Goal: Information Seeking & Learning: Check status

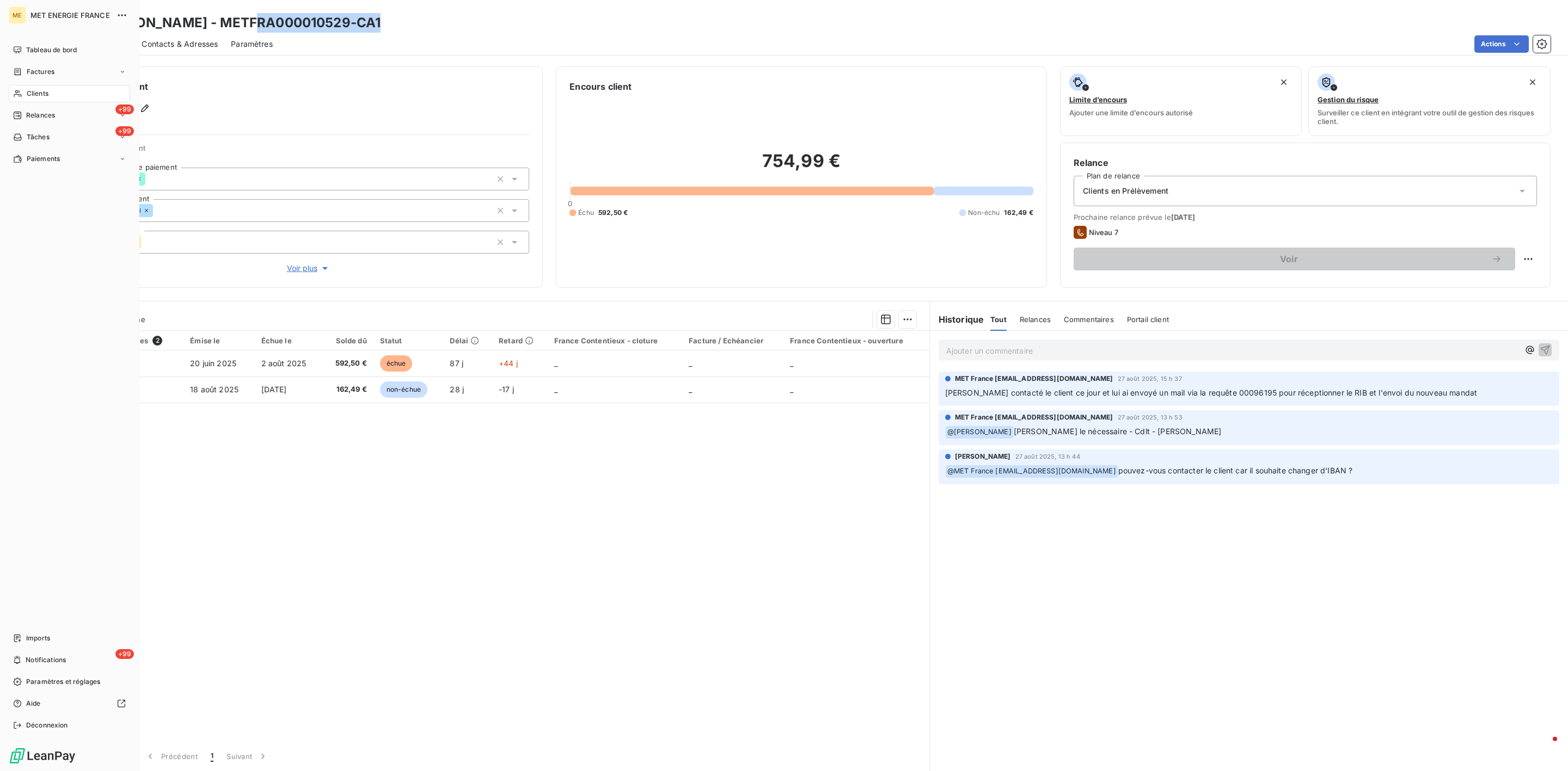
click at [25, 95] on div "Clients" at bounding box center [69, 93] width 121 height 18
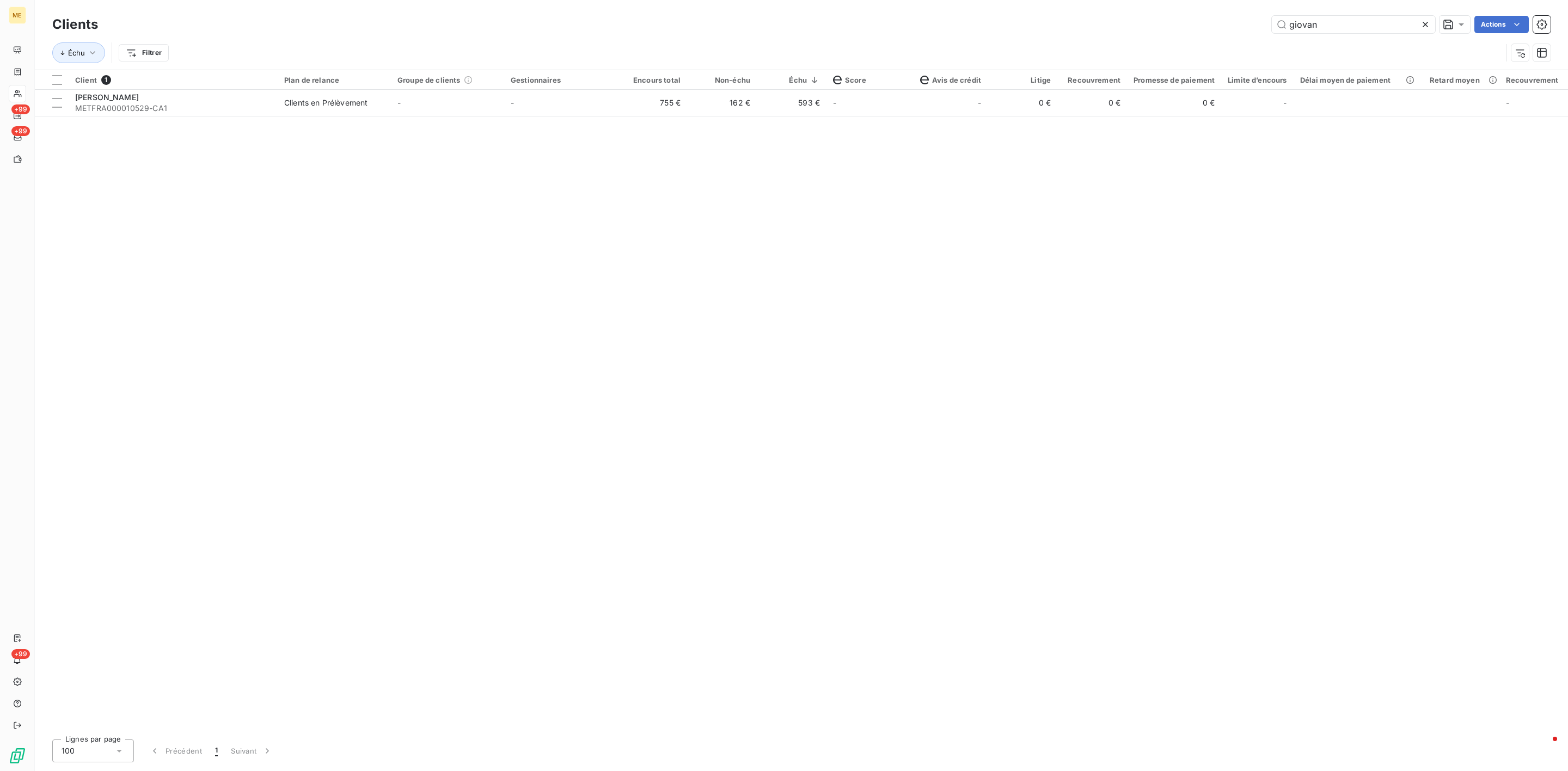
drag, startPoint x: 1338, startPoint y: 28, endPoint x: 1179, endPoint y: 28, distance: 159.0
click at [1219, 28] on div "giovan Actions" at bounding box center [831, 24] width 1439 height 18
type input "²"
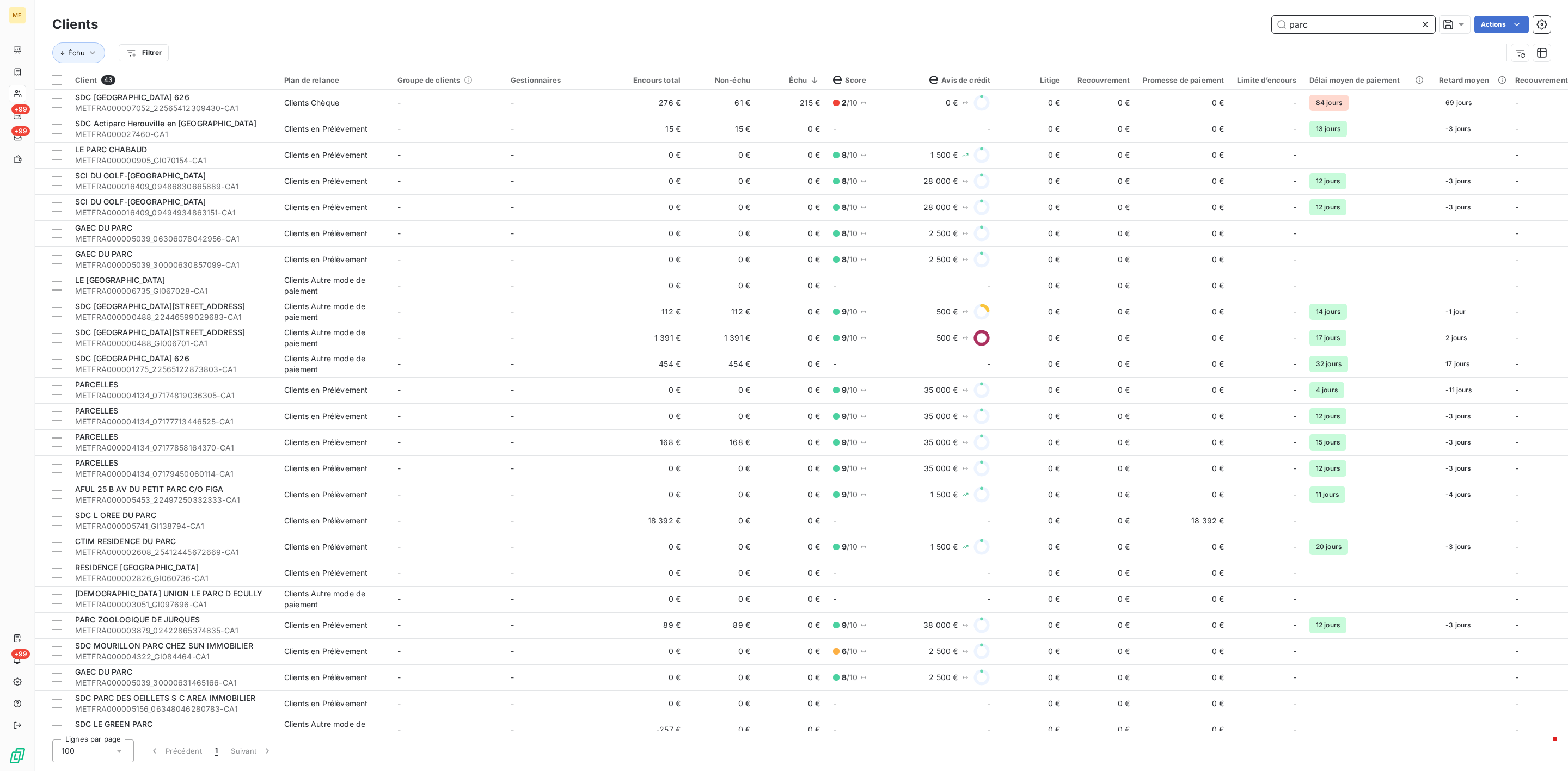
click at [1333, 31] on input "parc" at bounding box center [1353, 24] width 163 height 18
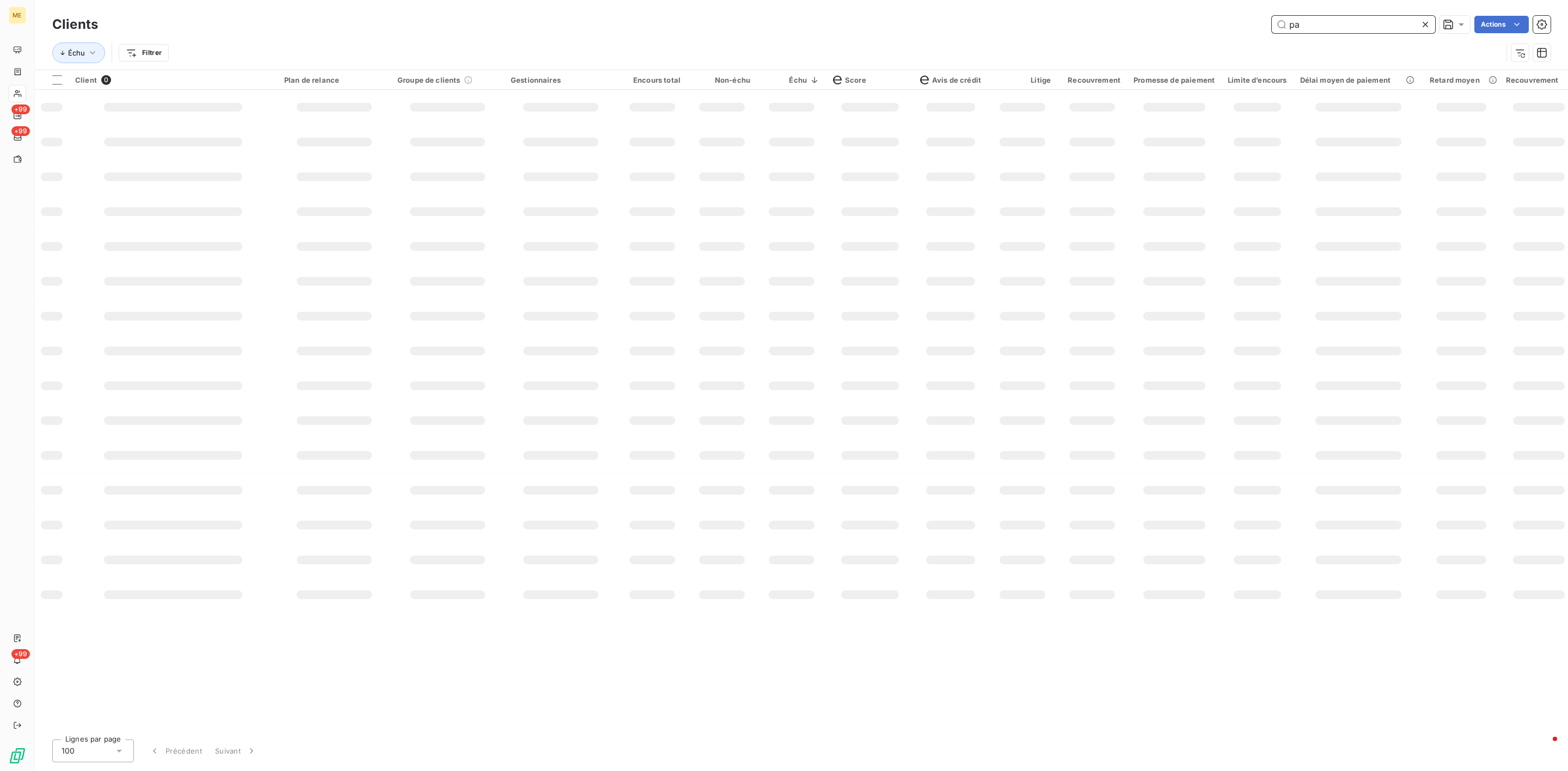
type input "p"
type input "o"
click at [1333, 31] on input "par" at bounding box center [1353, 24] width 163 height 18
type input "parc"
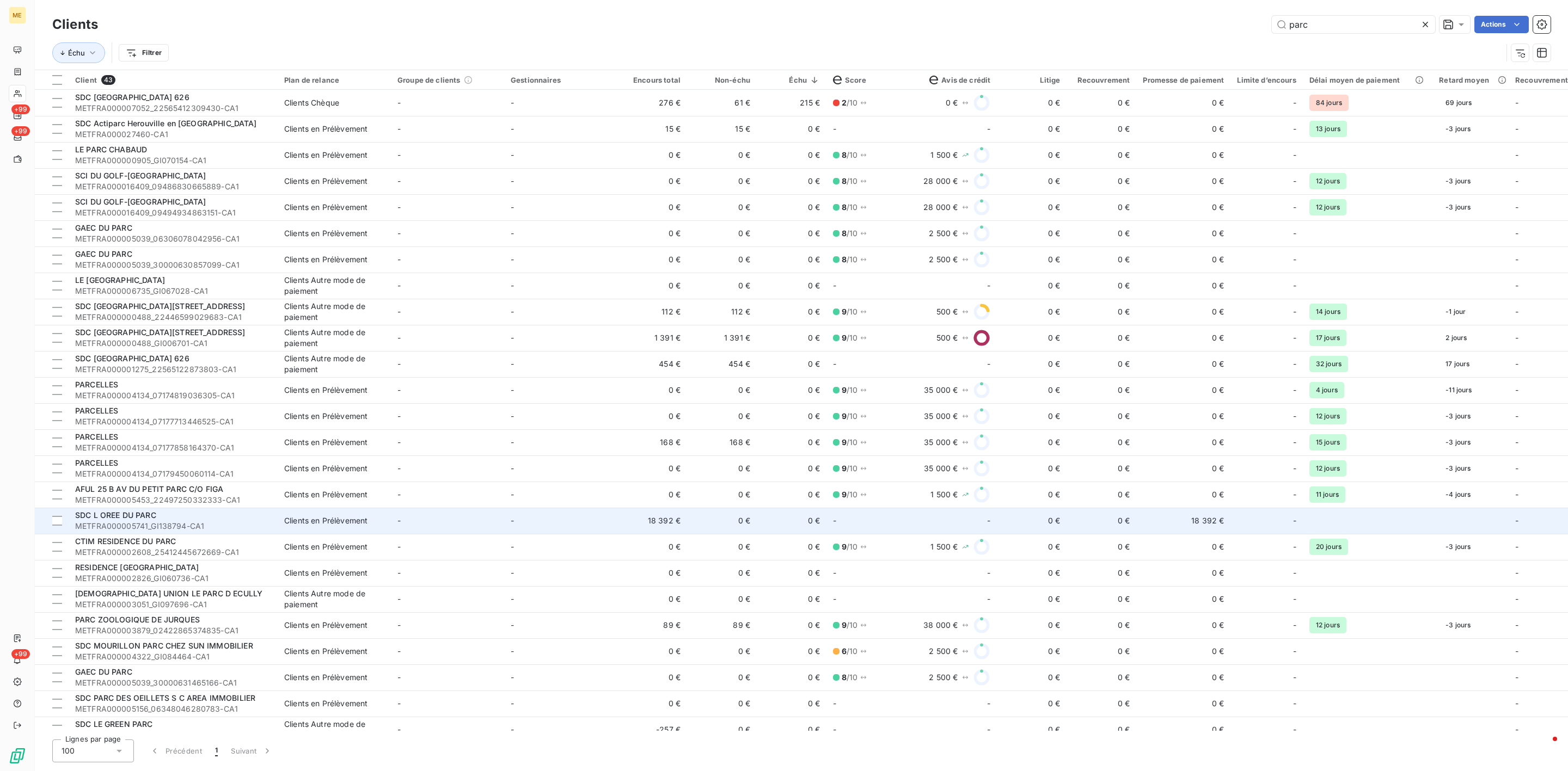
click at [179, 531] on span "METFRA000005741_GI138794-CA1" at bounding box center [173, 526] width 196 height 11
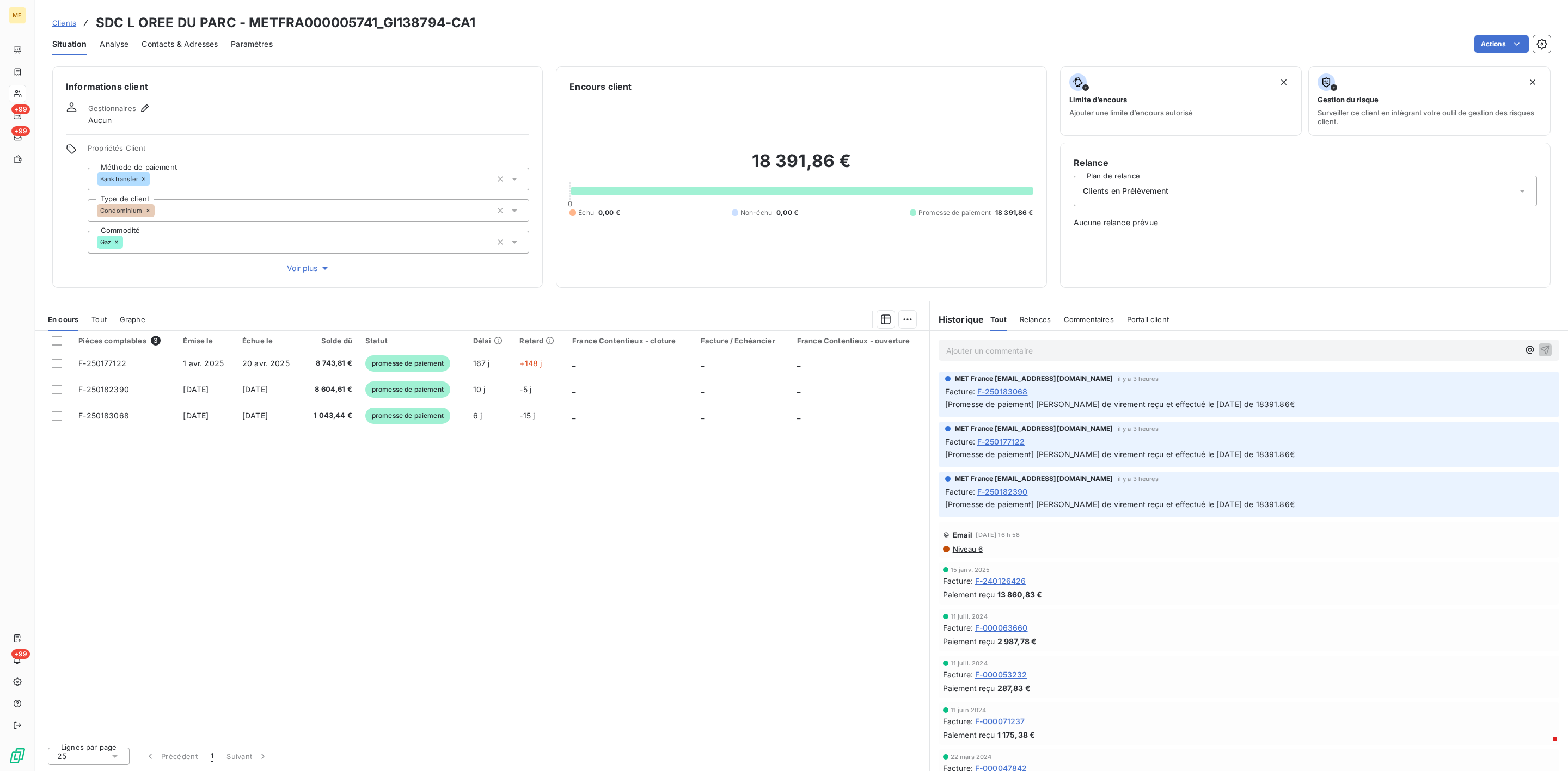
click at [63, 23] on span "Clients" at bounding box center [64, 22] width 24 height 8
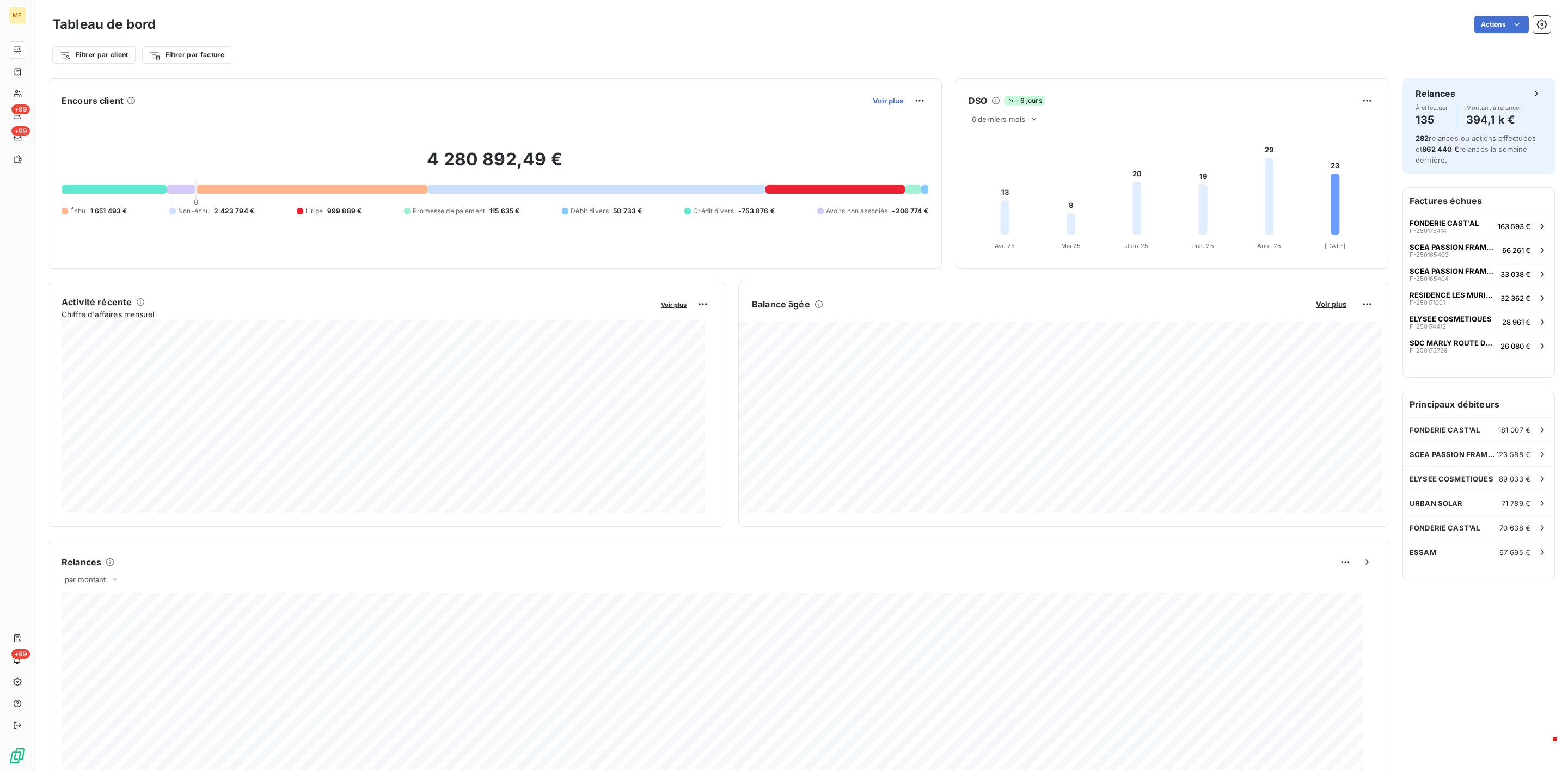
click at [880, 97] on span "Voir plus" at bounding box center [888, 100] width 31 height 8
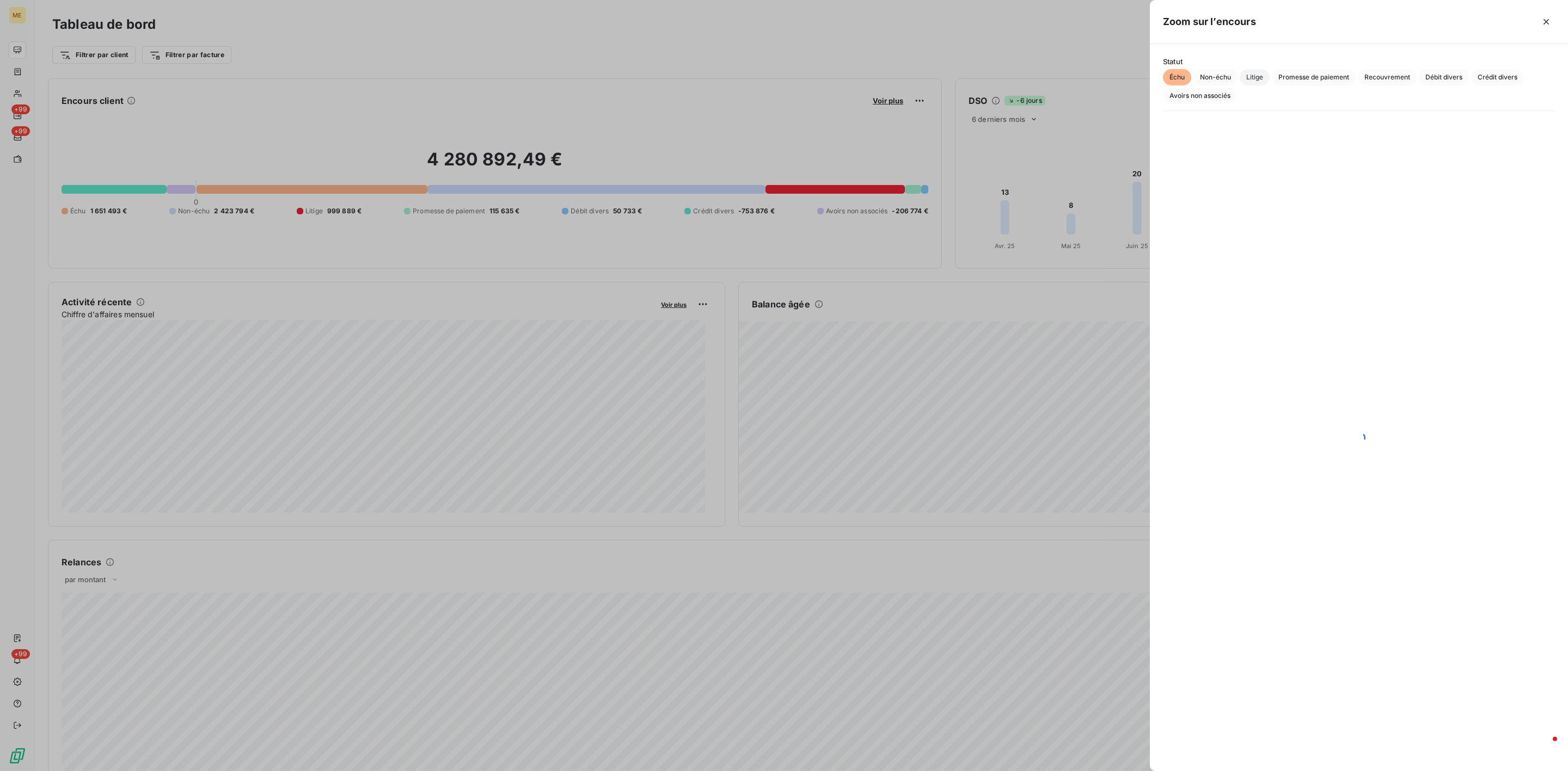
click at [1266, 72] on span "Litige" at bounding box center [1255, 77] width 30 height 16
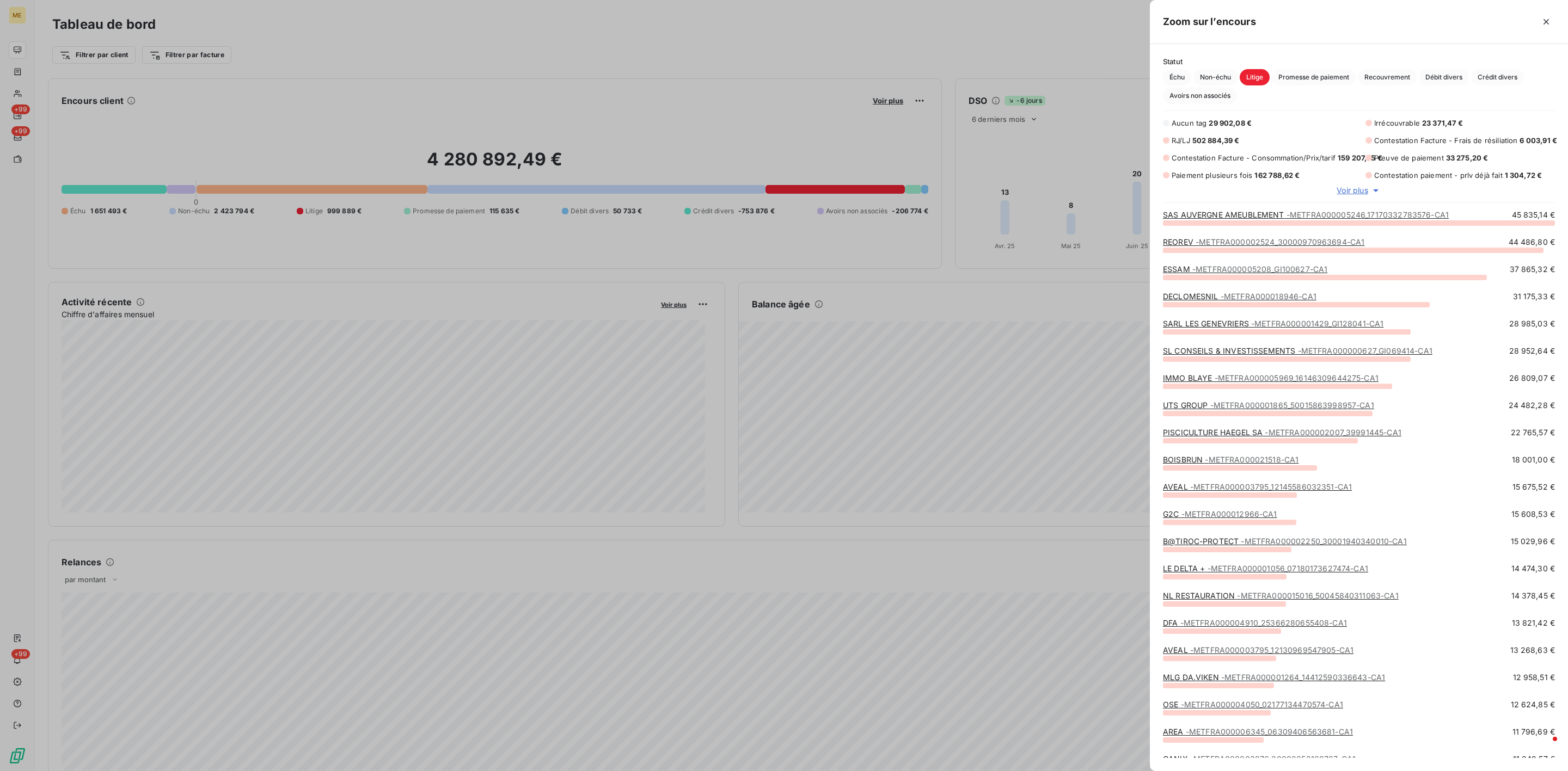
click at [681, 140] on div at bounding box center [784, 386] width 1568 height 771
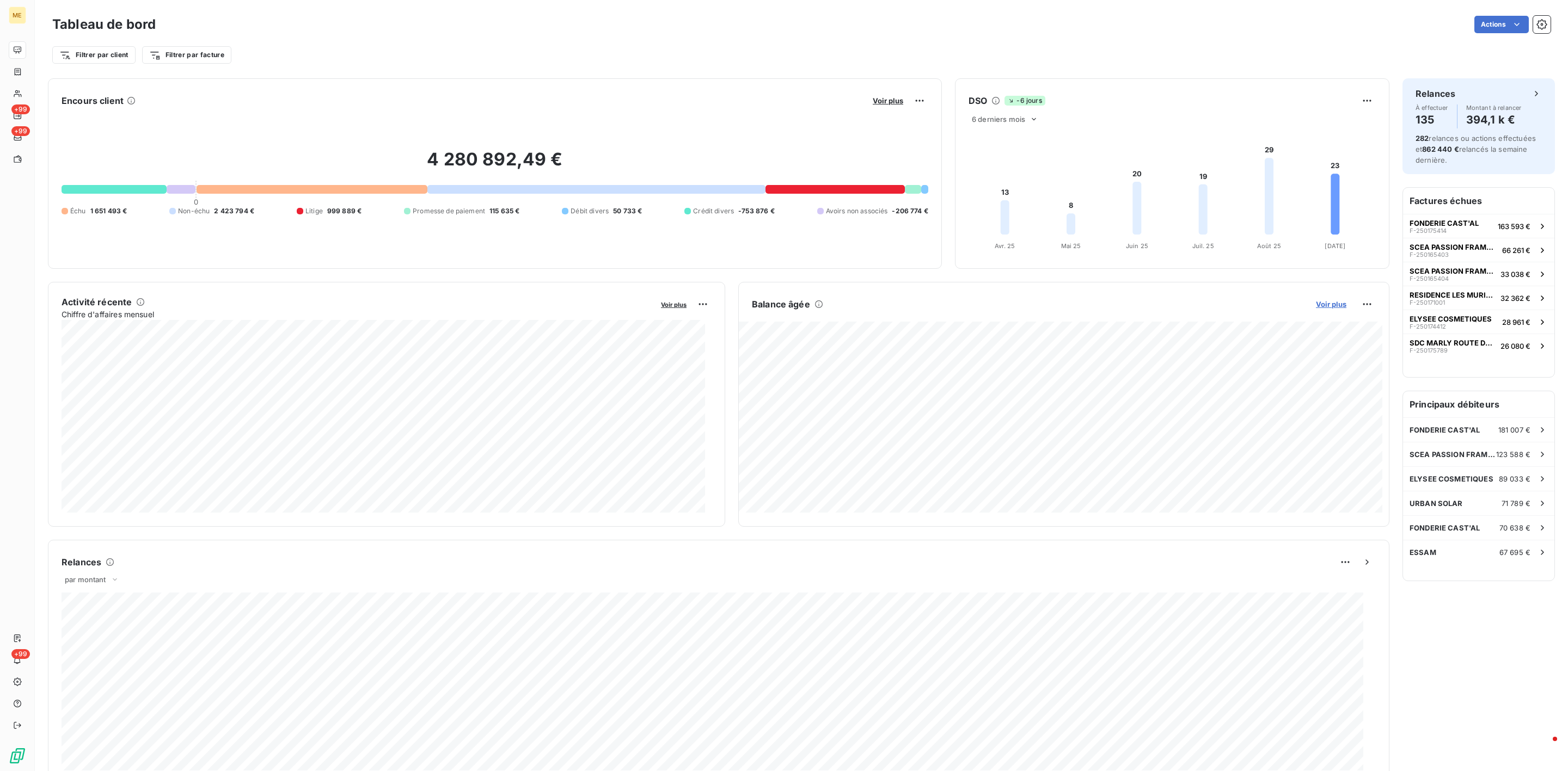
click at [1316, 302] on span "Voir plus" at bounding box center [1331, 304] width 31 height 8
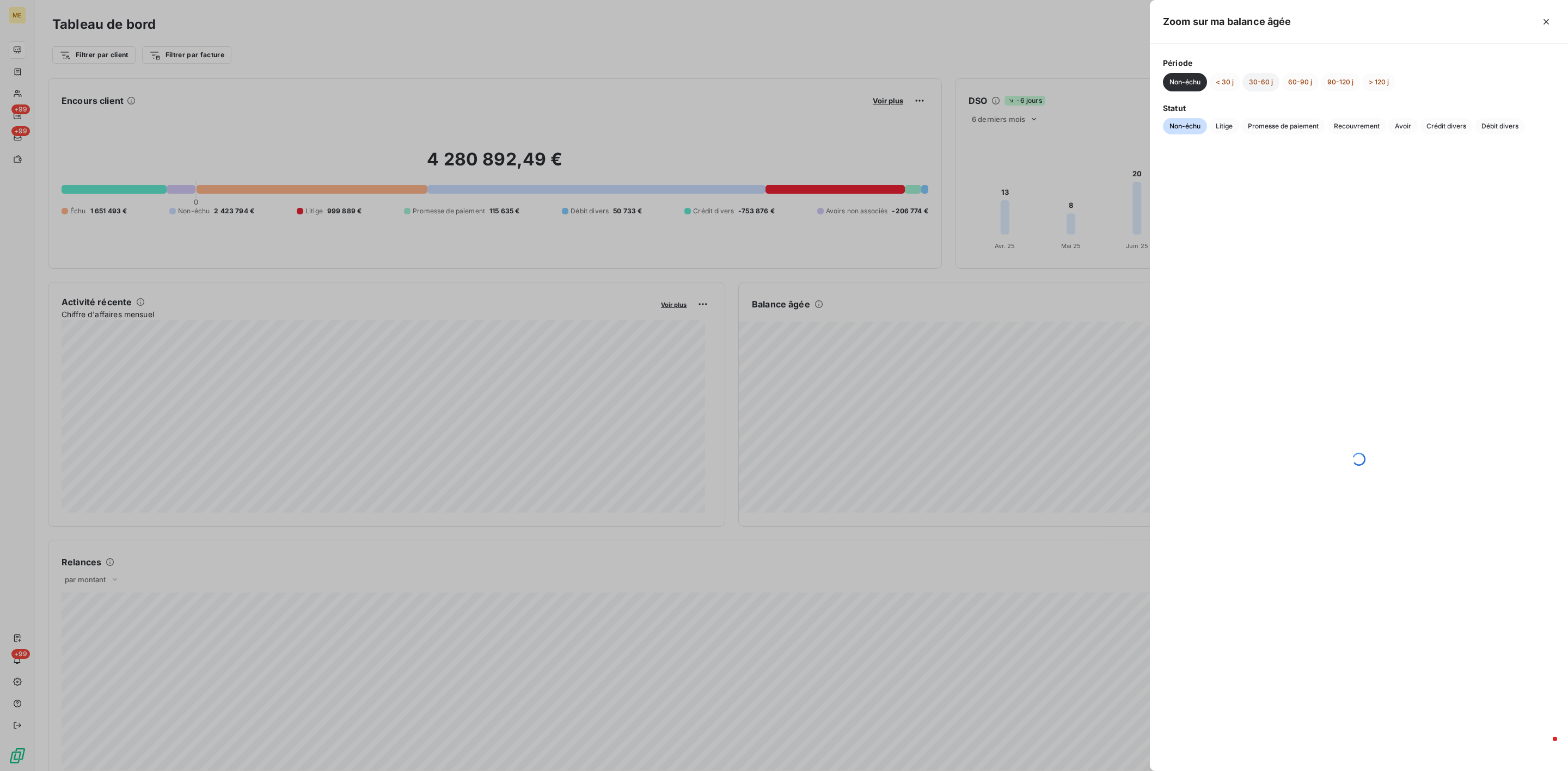
click at [1245, 77] on button "30-60 j" at bounding box center [1261, 82] width 37 height 18
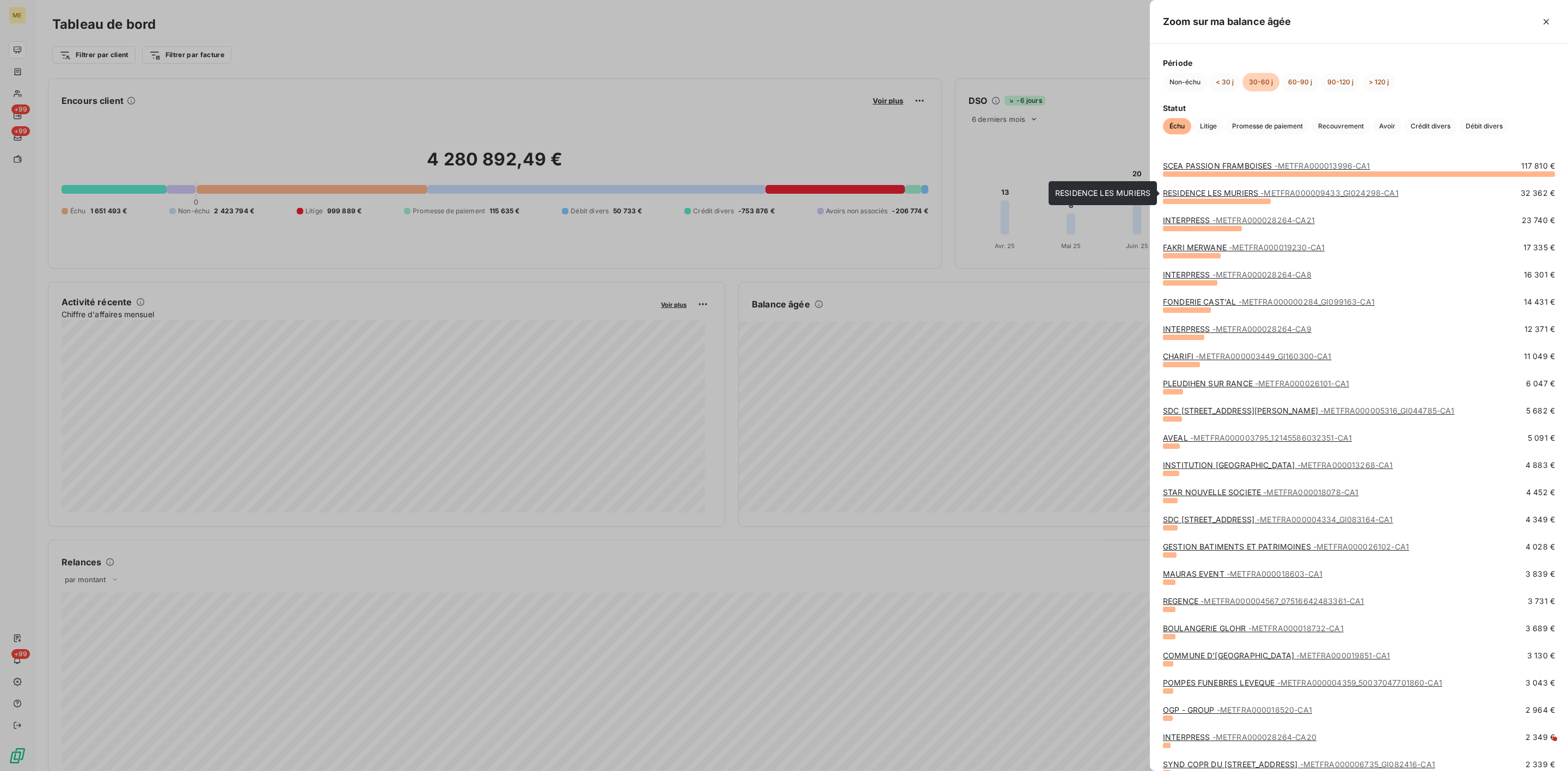
click at [1220, 191] on link "RESIDENCE LES MURIERS - METFRA000009433_GI024298-CA1" at bounding box center [1280, 193] width 236 height 9
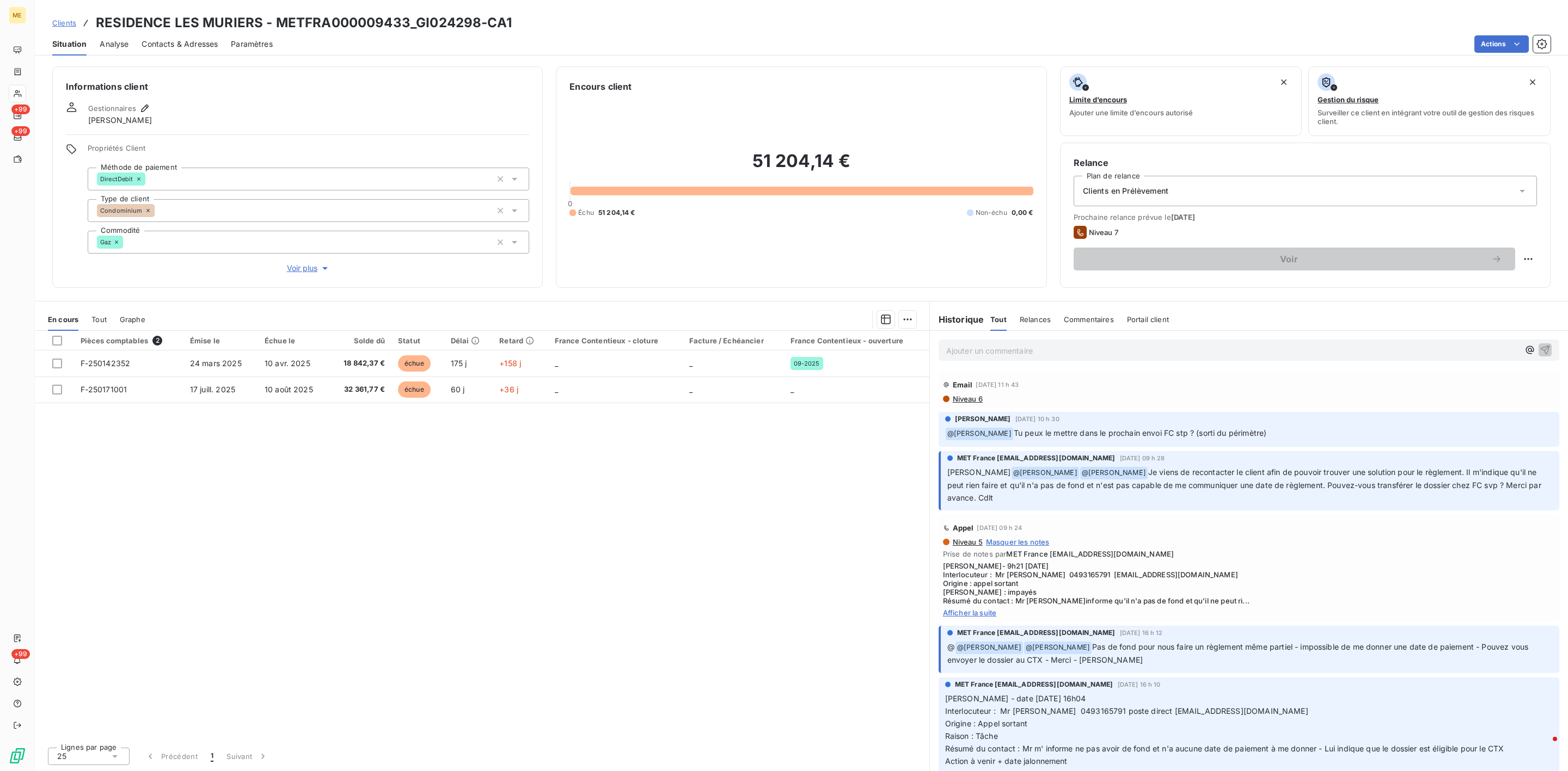
click at [1075, 344] on p "Ajouter un commentaire ﻿" at bounding box center [1233, 350] width 573 height 14
click at [1123, 351] on p "Ajouter un commentaire ﻿" at bounding box center [1233, 350] width 573 height 14
drag, startPoint x: 104, startPoint y: 25, endPoint x: 551, endPoint y: 20, distance: 447.0
click at [551, 20] on div "Clients RESIDENCE LES MURIERS - METFRA000009433_GI024298-CA1" at bounding box center [801, 23] width 1533 height 20
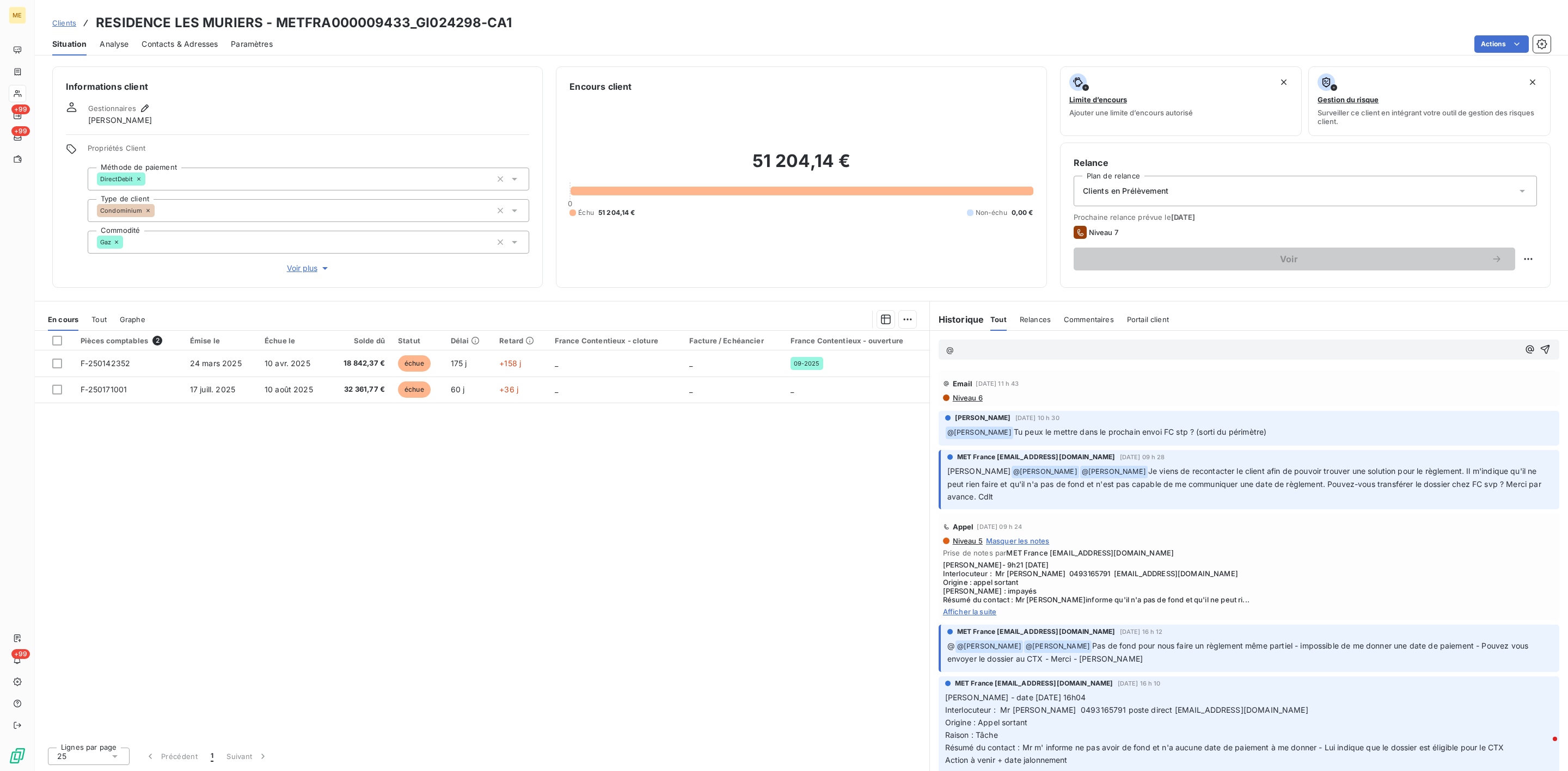
click at [1015, 337] on div "@" at bounding box center [1249, 350] width 638 height 38
click at [1014, 342] on div "@" at bounding box center [1249, 350] width 621 height 20
click at [312, 271] on span "Voir plus" at bounding box center [309, 268] width 44 height 11
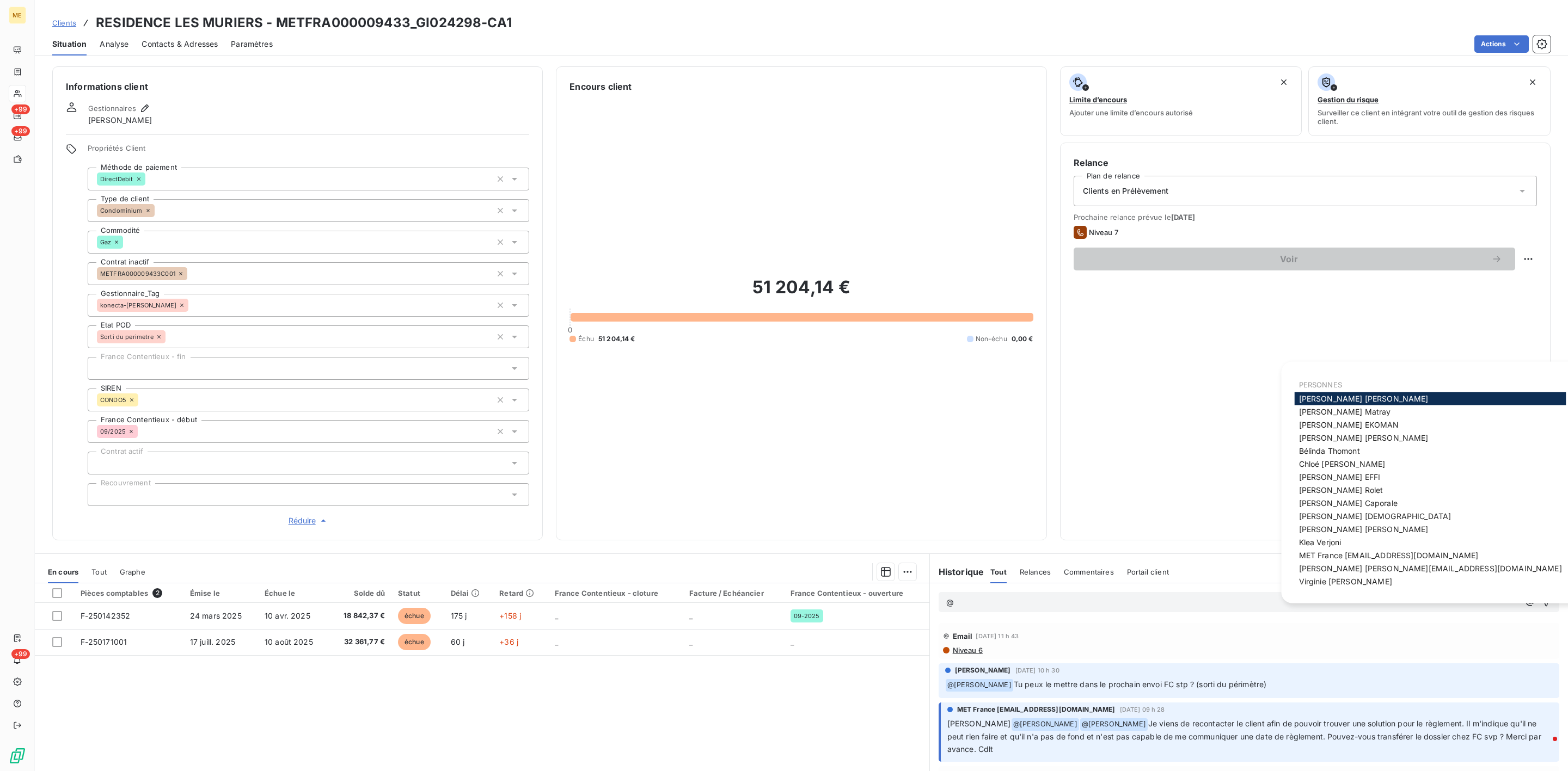
click at [1031, 601] on p "@" at bounding box center [1233, 603] width 573 height 12
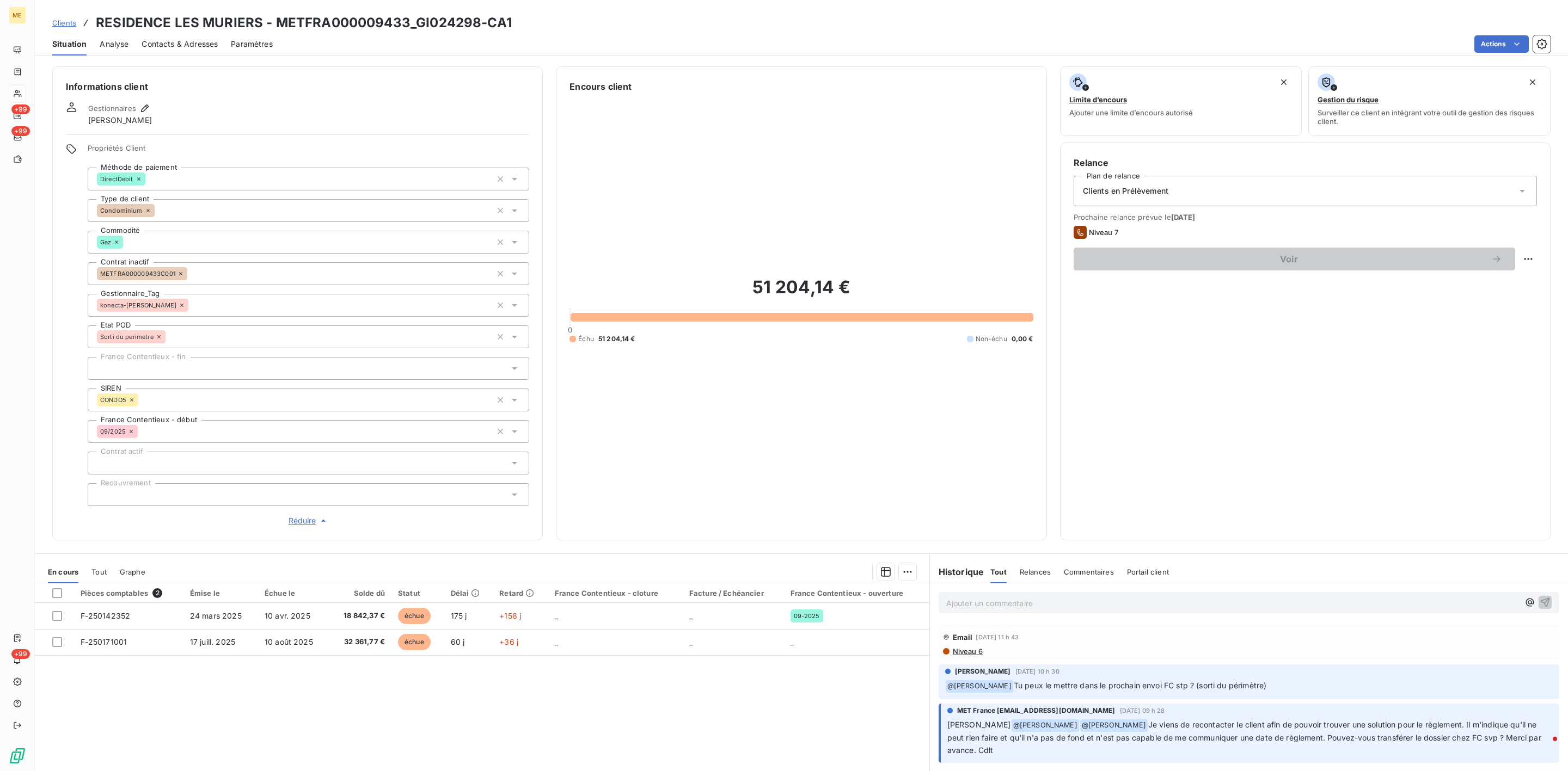
scroll to position [82, 0]
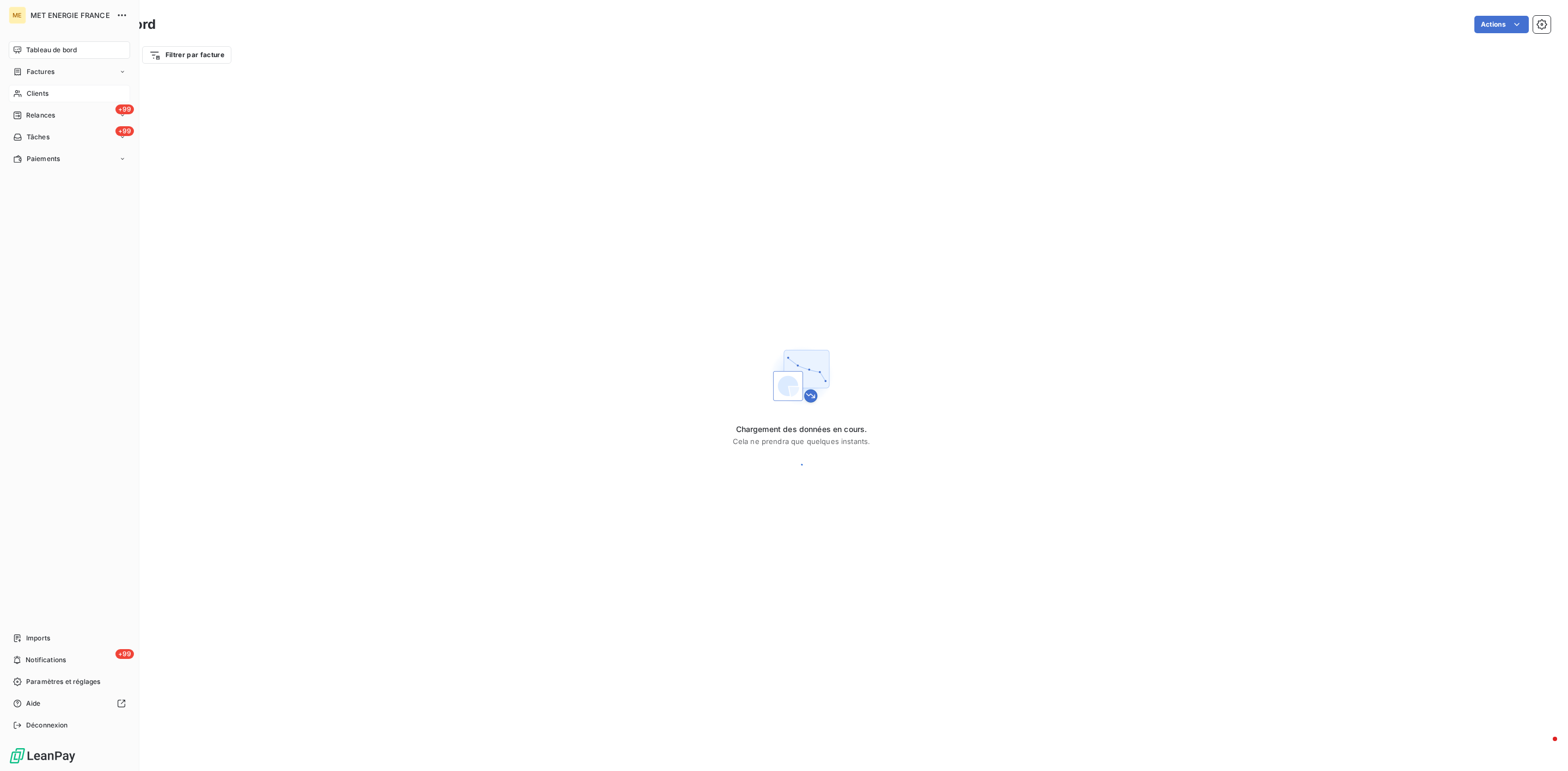
click at [44, 92] on span "Clients" at bounding box center [37, 93] width 22 height 10
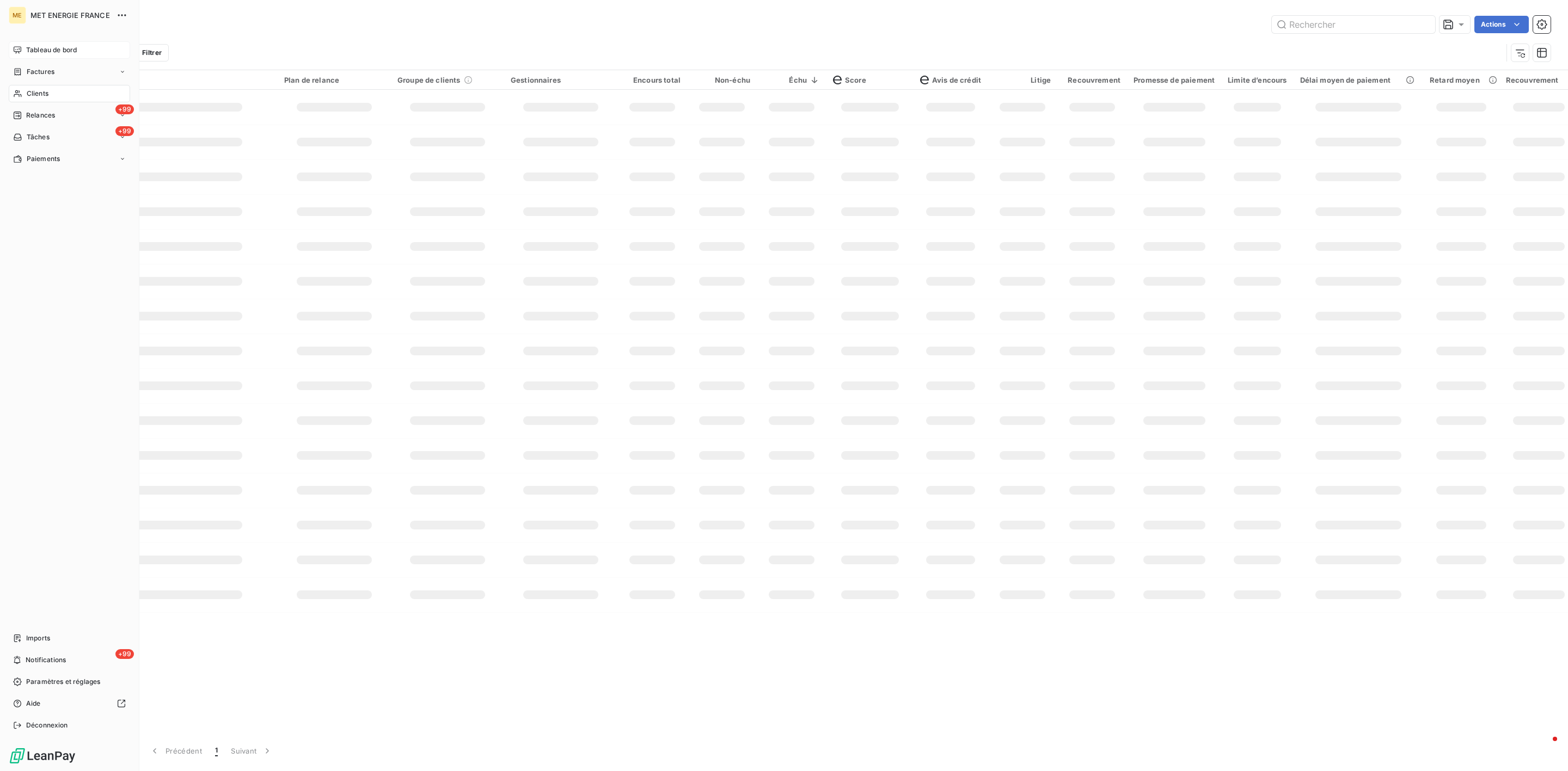
click at [62, 52] on span "Tableau de bord" at bounding box center [52, 50] width 51 height 10
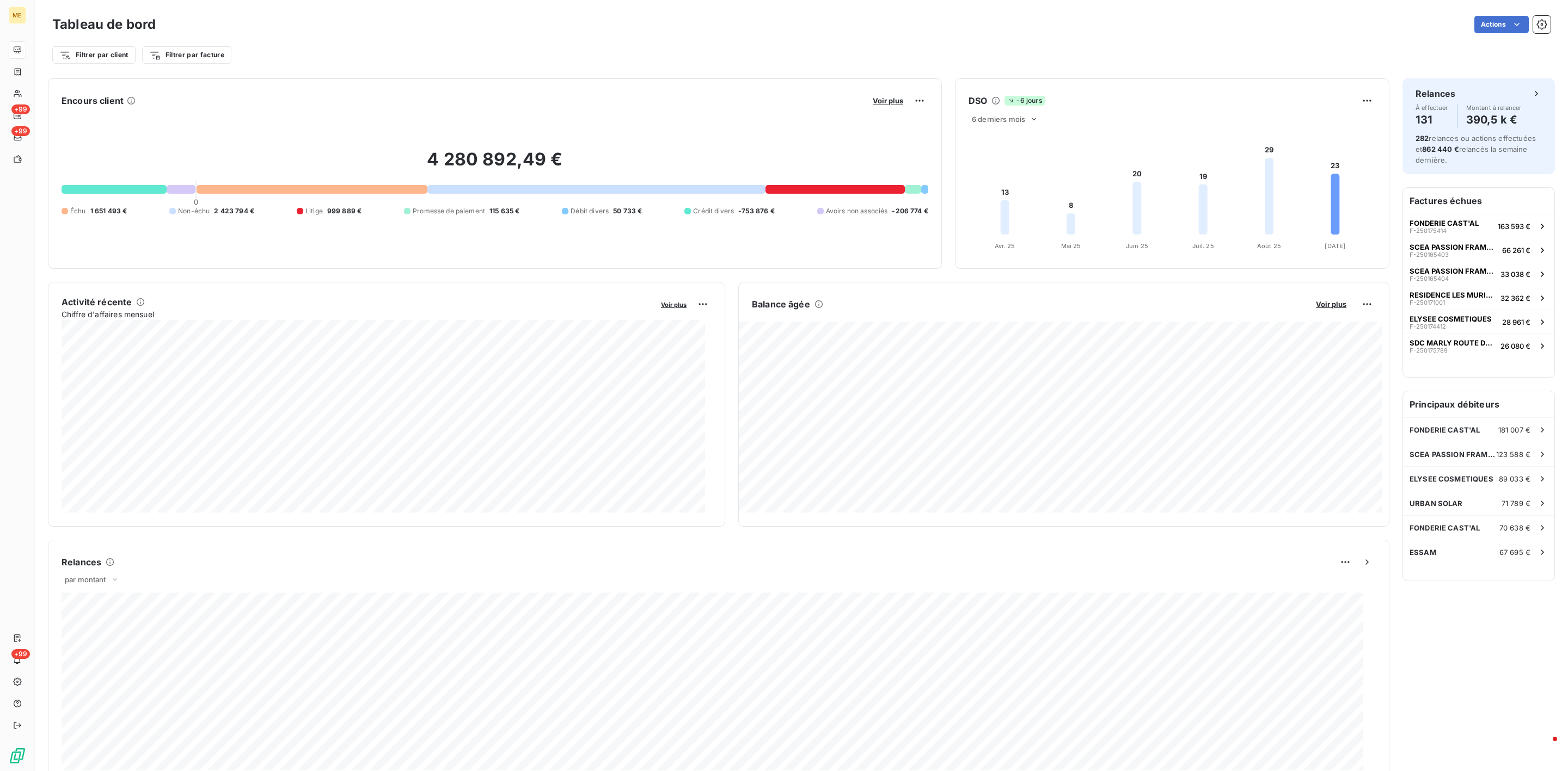
click at [1321, 297] on div "Balance [PERSON_NAME] Voir plus" at bounding box center [1064, 304] width 650 height 18
click at [1318, 303] on span "Voir plus" at bounding box center [1331, 304] width 31 height 8
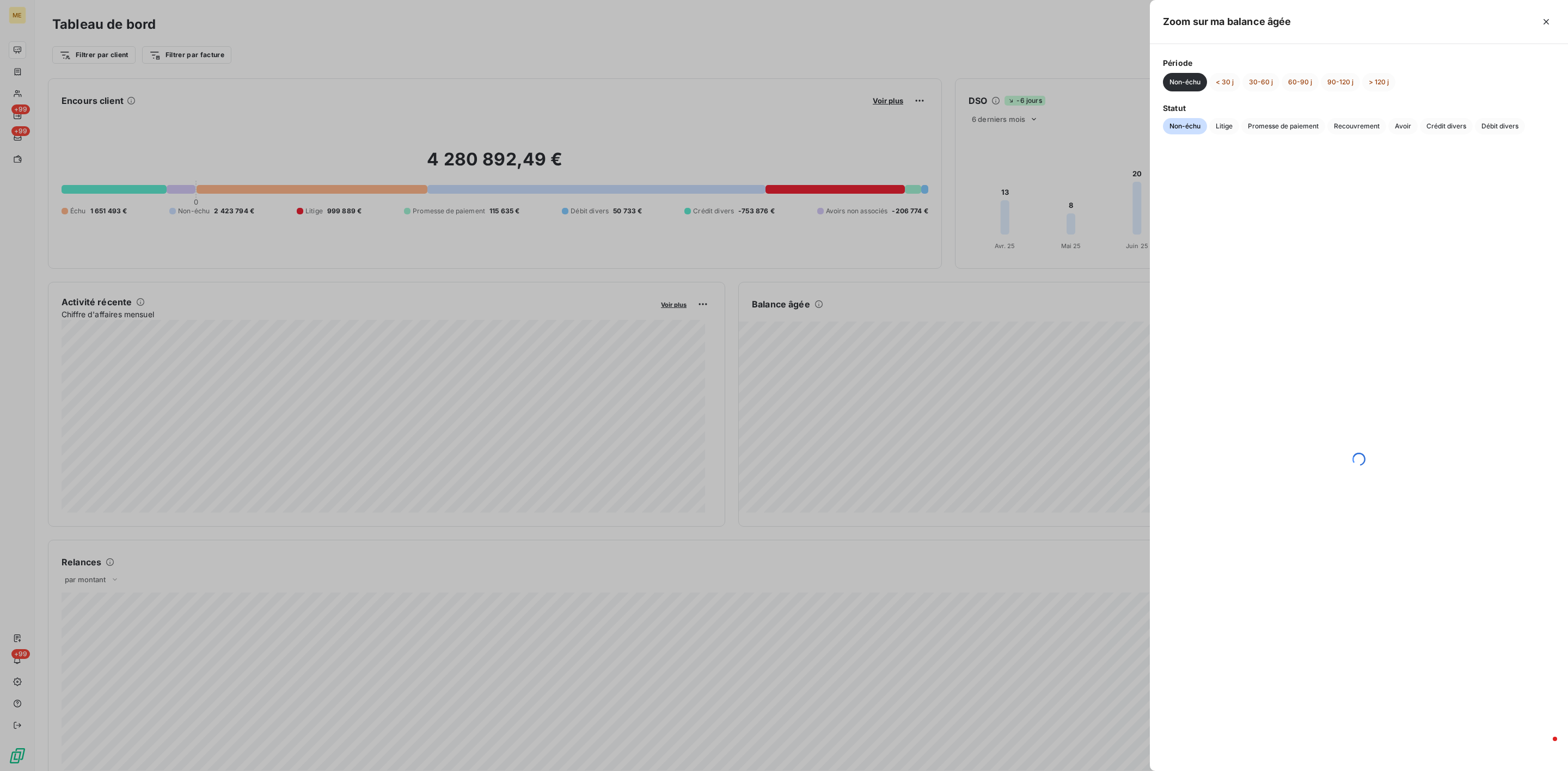
click at [1284, 95] on div "Période Non-échu < 30 j 30-60 j 60-90 j 90-120 j > 120 j Statut Non-échu Litige…" at bounding box center [1359, 96] width 418 height 104
click at [1291, 87] on button "60-90 j" at bounding box center [1300, 82] width 37 height 18
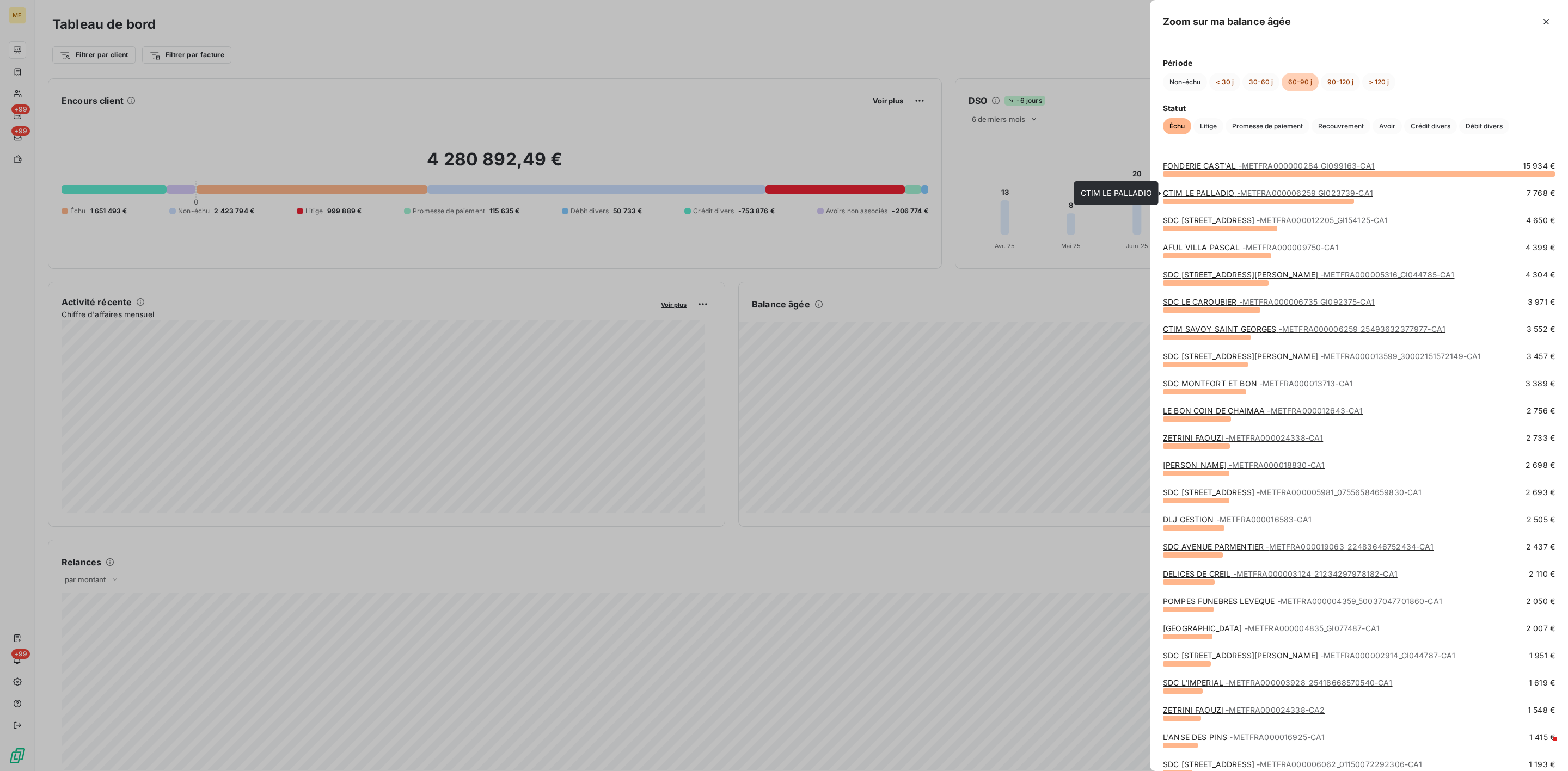
click at [1294, 198] on span "- METFRA000006259_GI023739-CA1" at bounding box center [1305, 193] width 136 height 9
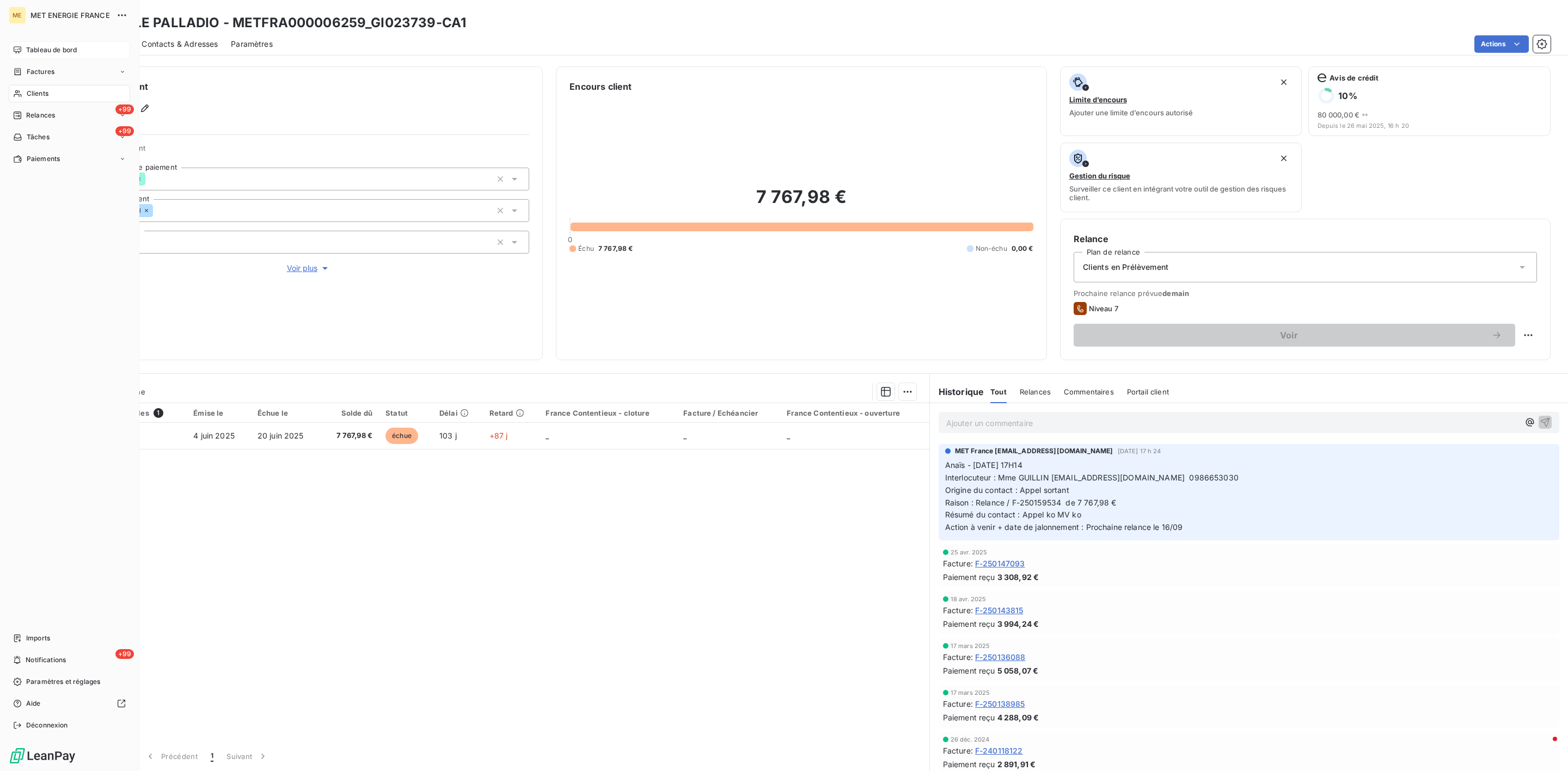
click at [28, 48] on span "Tableau de bord" at bounding box center [52, 50] width 51 height 10
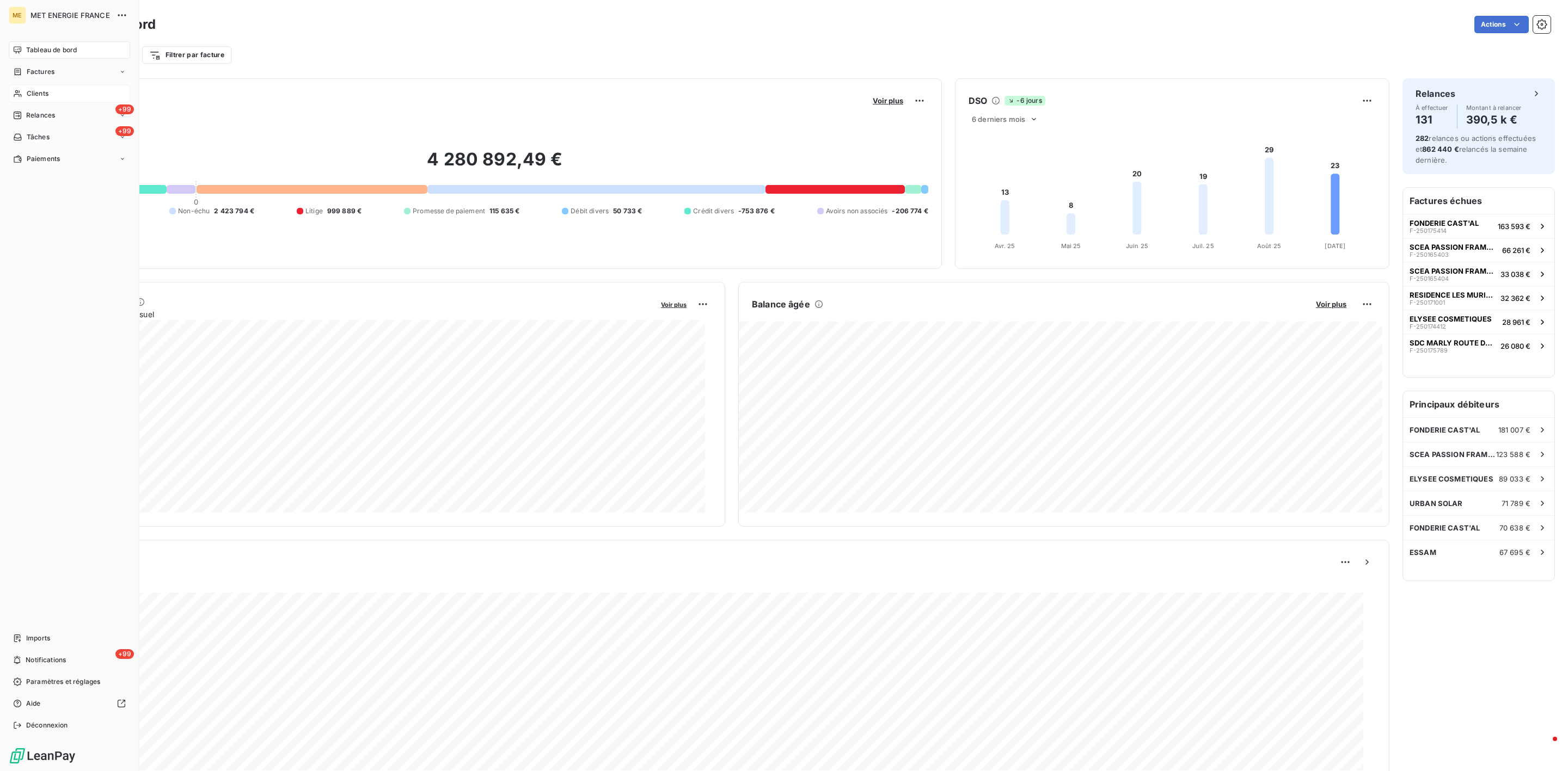
click at [33, 98] on div "Clients" at bounding box center [69, 93] width 121 height 18
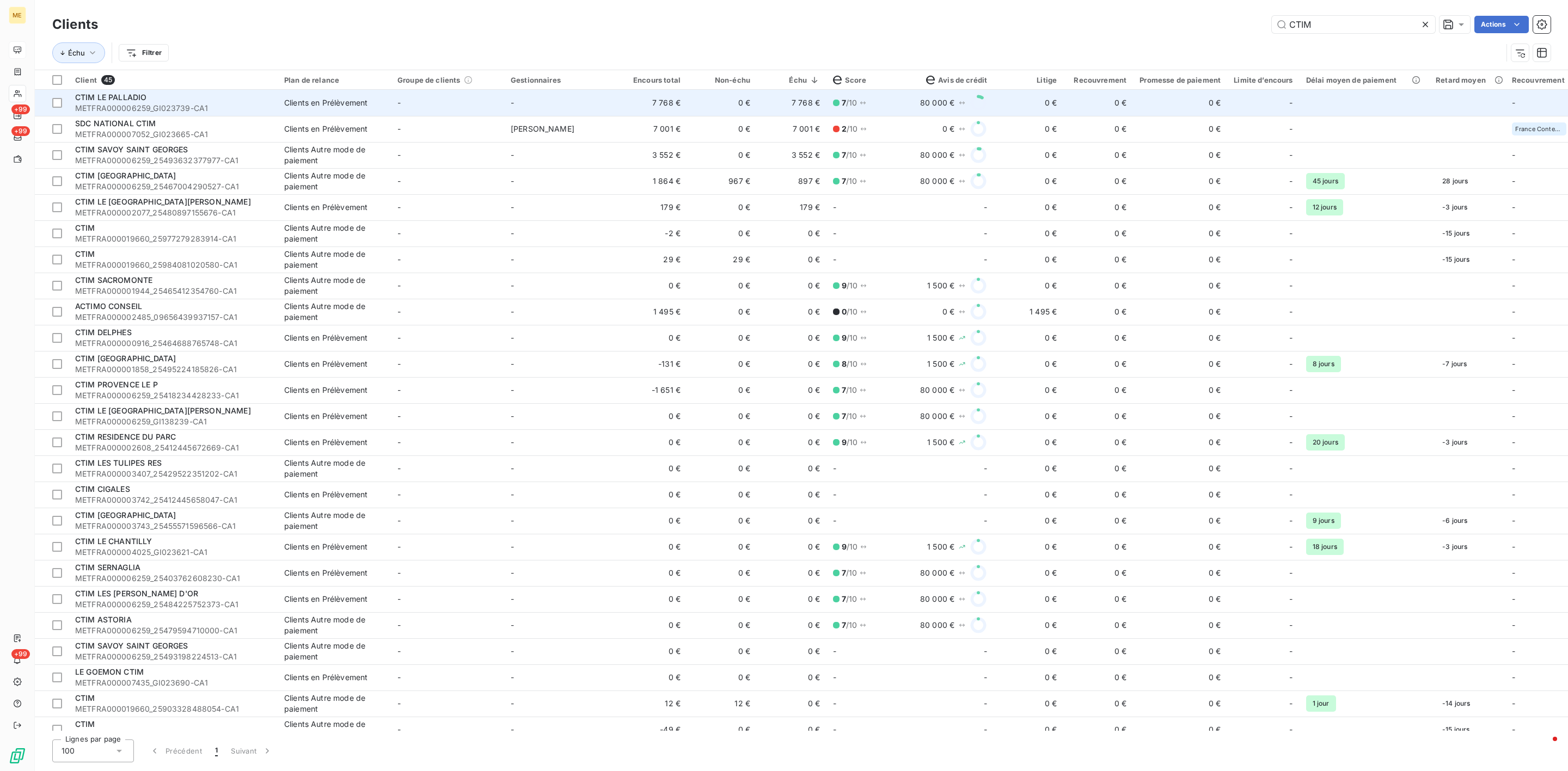
type input "CTIM"
click at [637, 102] on td "7 768 €" at bounding box center [652, 103] width 70 height 26
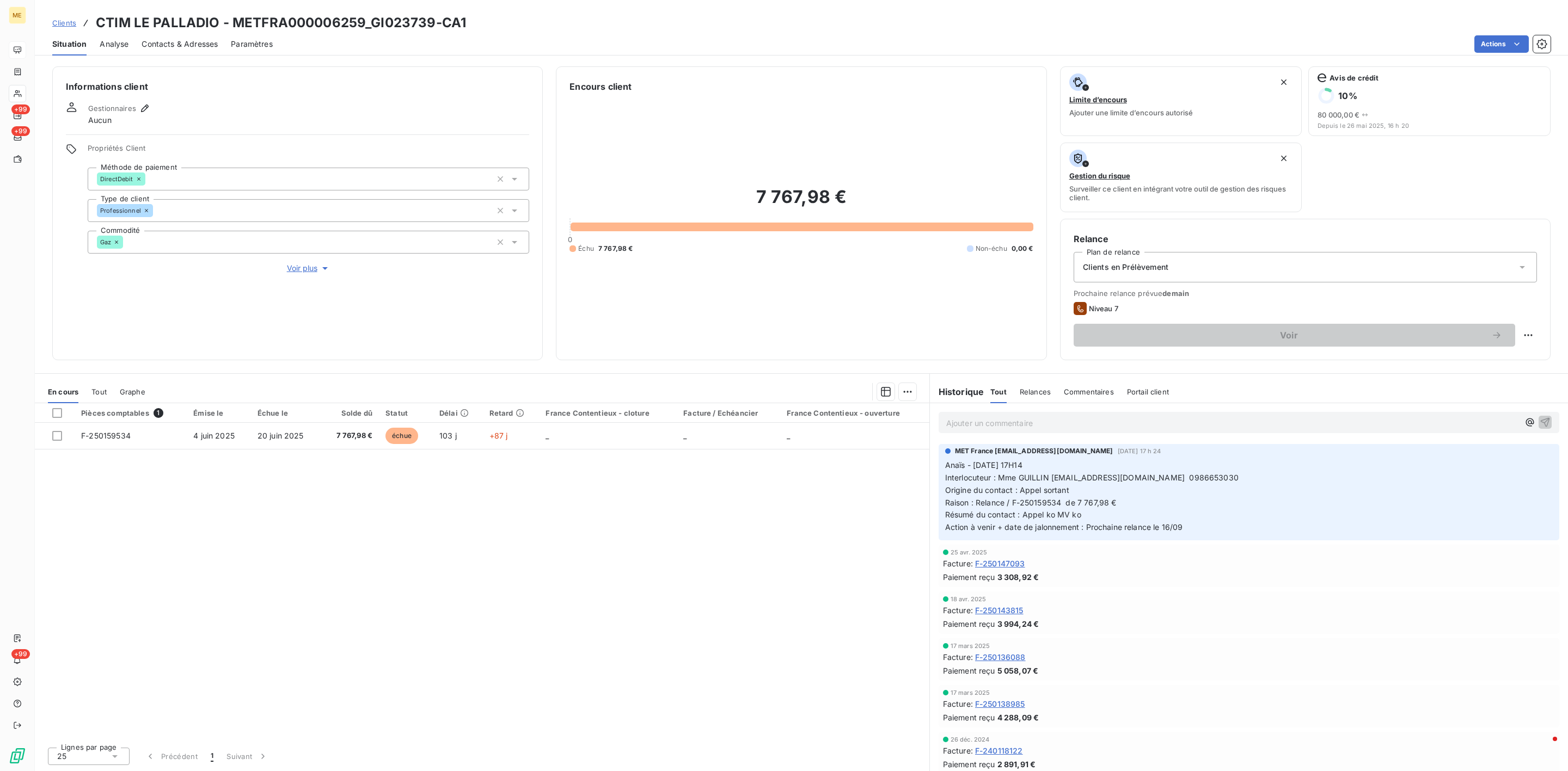
click at [1062, 427] on p "Ajouter un commentaire ﻿" at bounding box center [1233, 423] width 573 height 14
click at [106, 393] on span "Tout" at bounding box center [99, 391] width 15 height 8
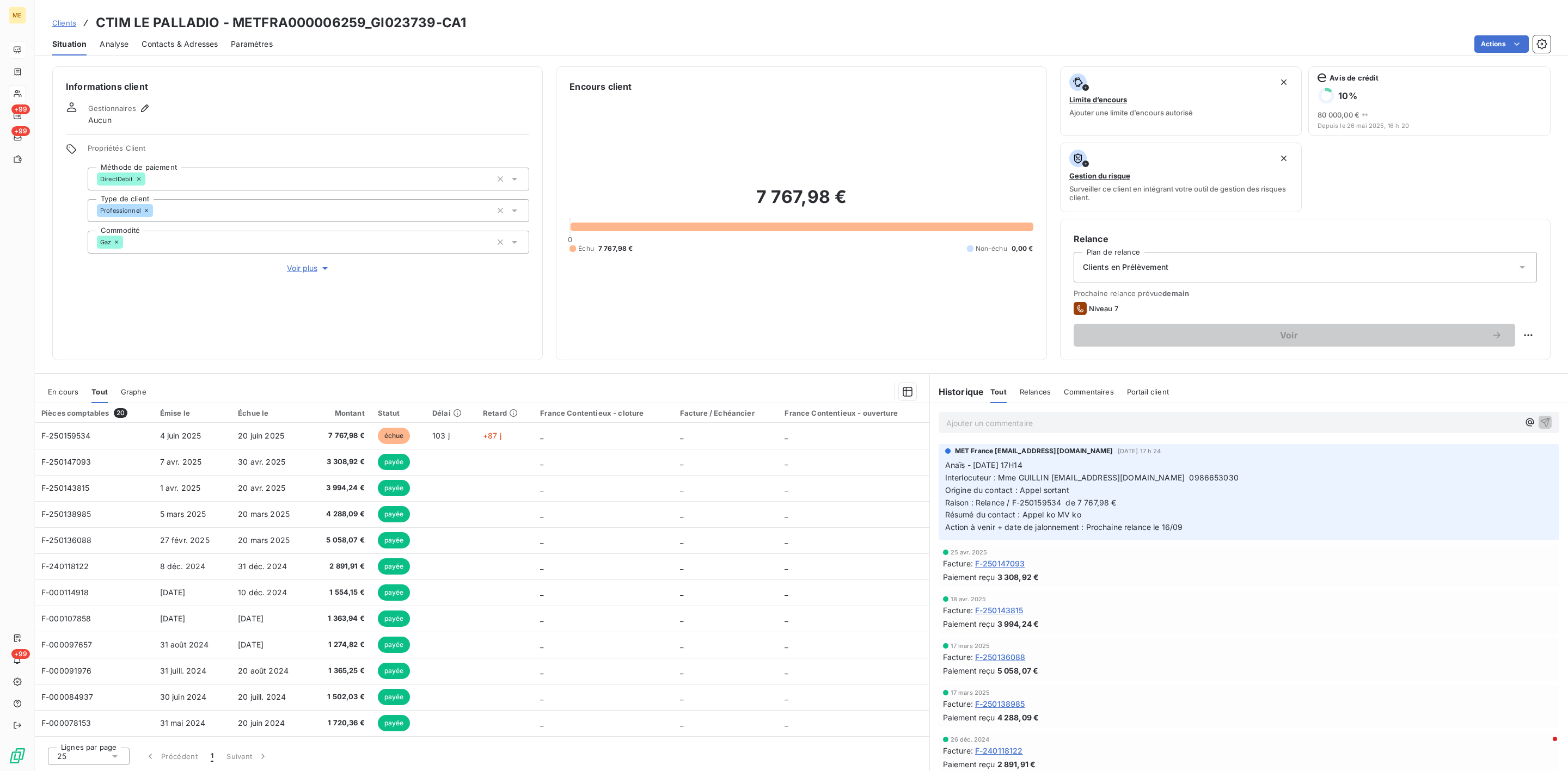
click at [69, 394] on span "En cours" at bounding box center [63, 391] width 31 height 8
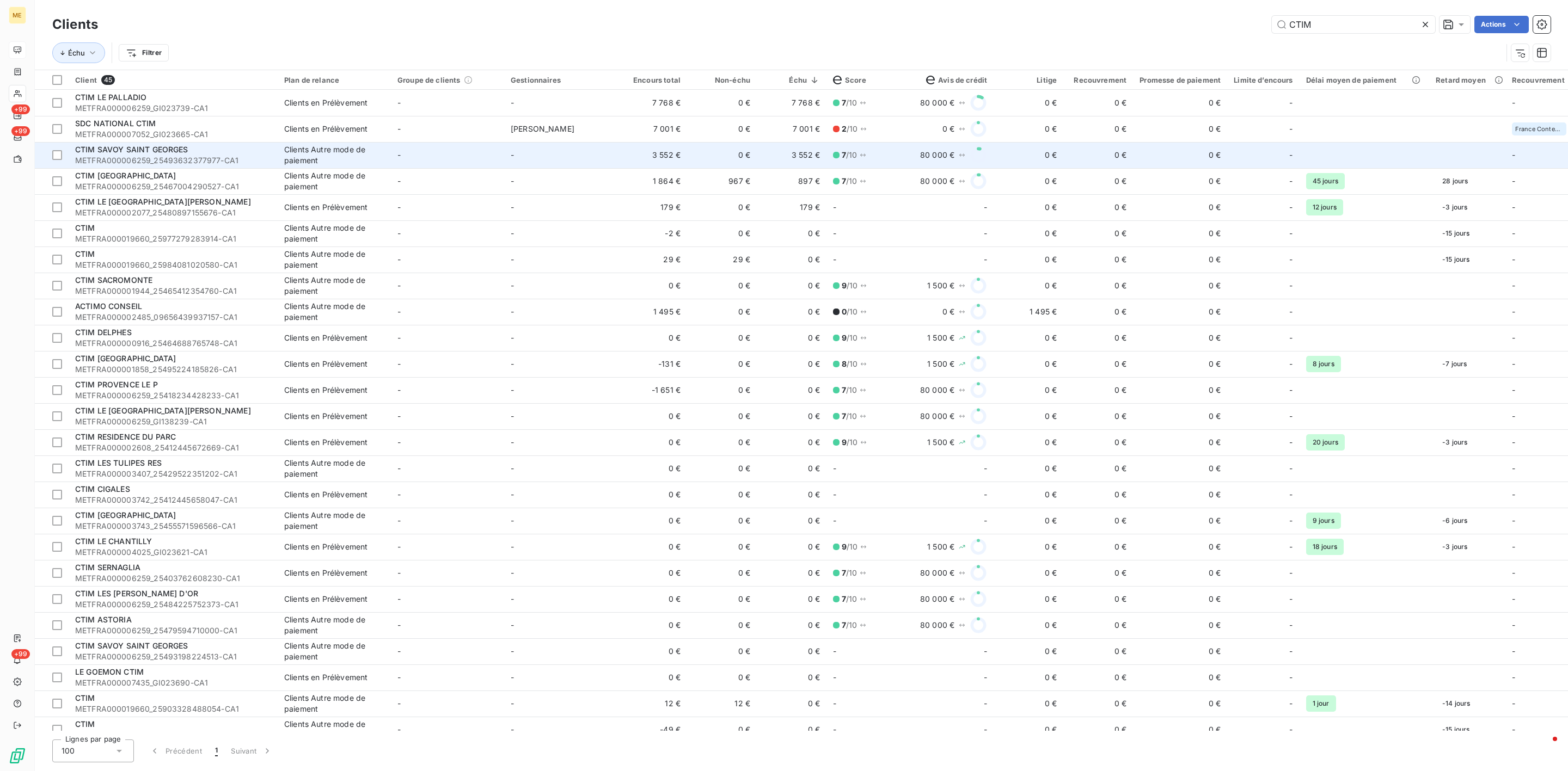
click at [521, 147] on td "-" at bounding box center [561, 155] width 114 height 26
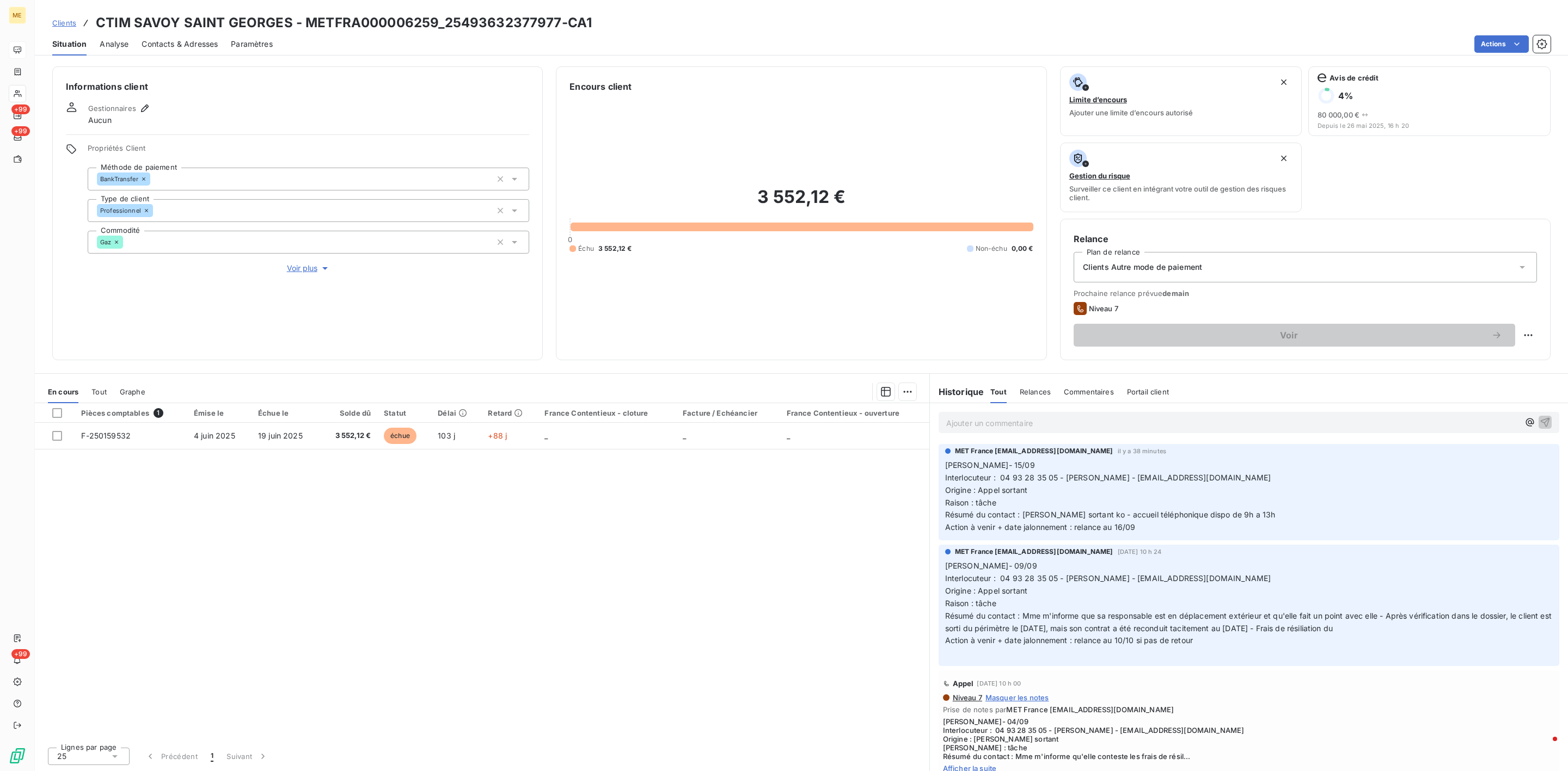
click at [1070, 419] on p "Ajouter un commentaire ﻿" at bounding box center [1233, 423] width 573 height 14
click at [67, 18] on link "Clients" at bounding box center [64, 23] width 24 height 11
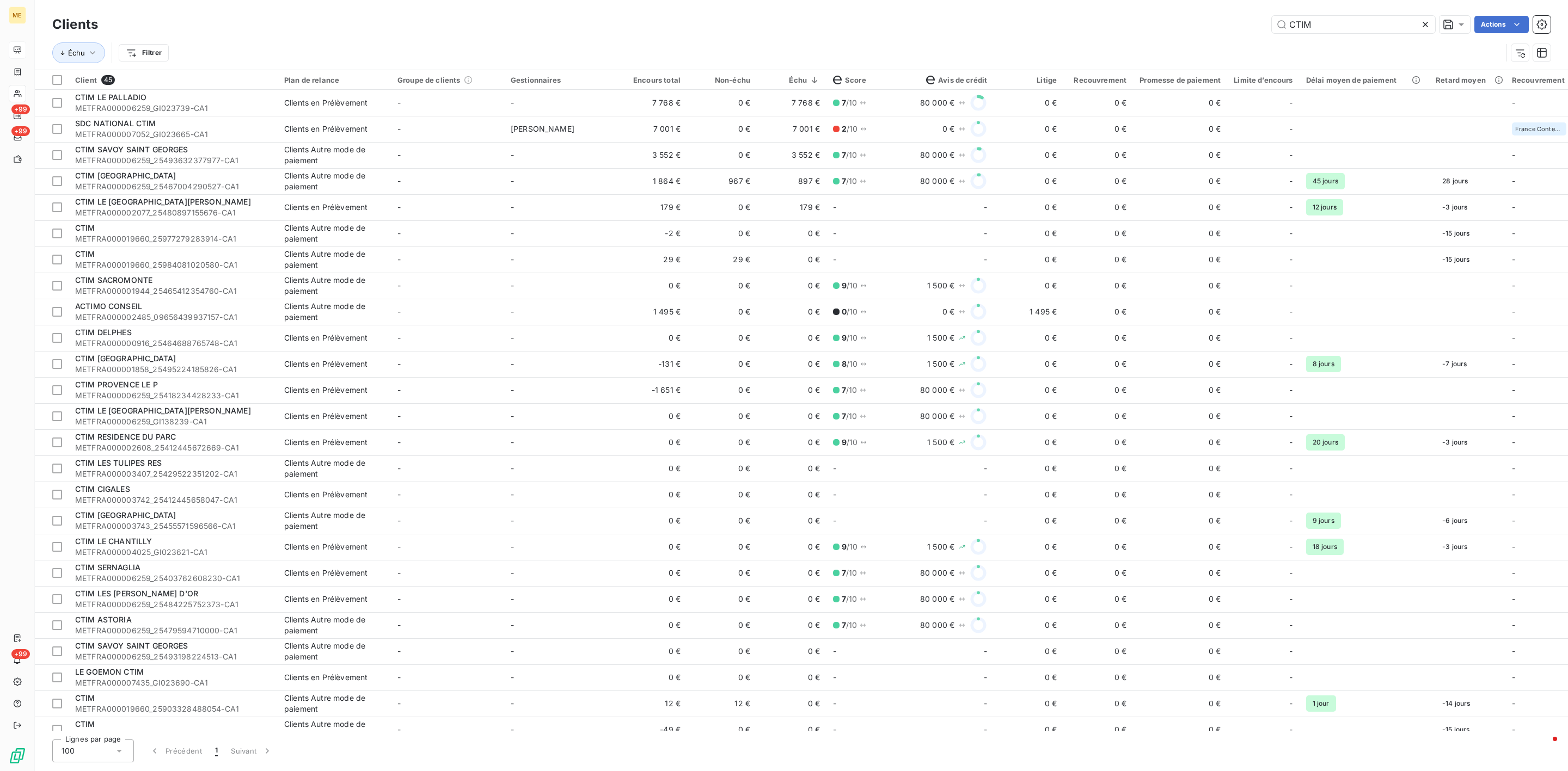
drag, startPoint x: 1289, startPoint y: 28, endPoint x: 1139, endPoint y: 28, distance: 150.0
click at [1196, 28] on div "CTIM Actions" at bounding box center [831, 24] width 1439 height 18
click at [1420, 28] on icon at bounding box center [1425, 24] width 11 height 11
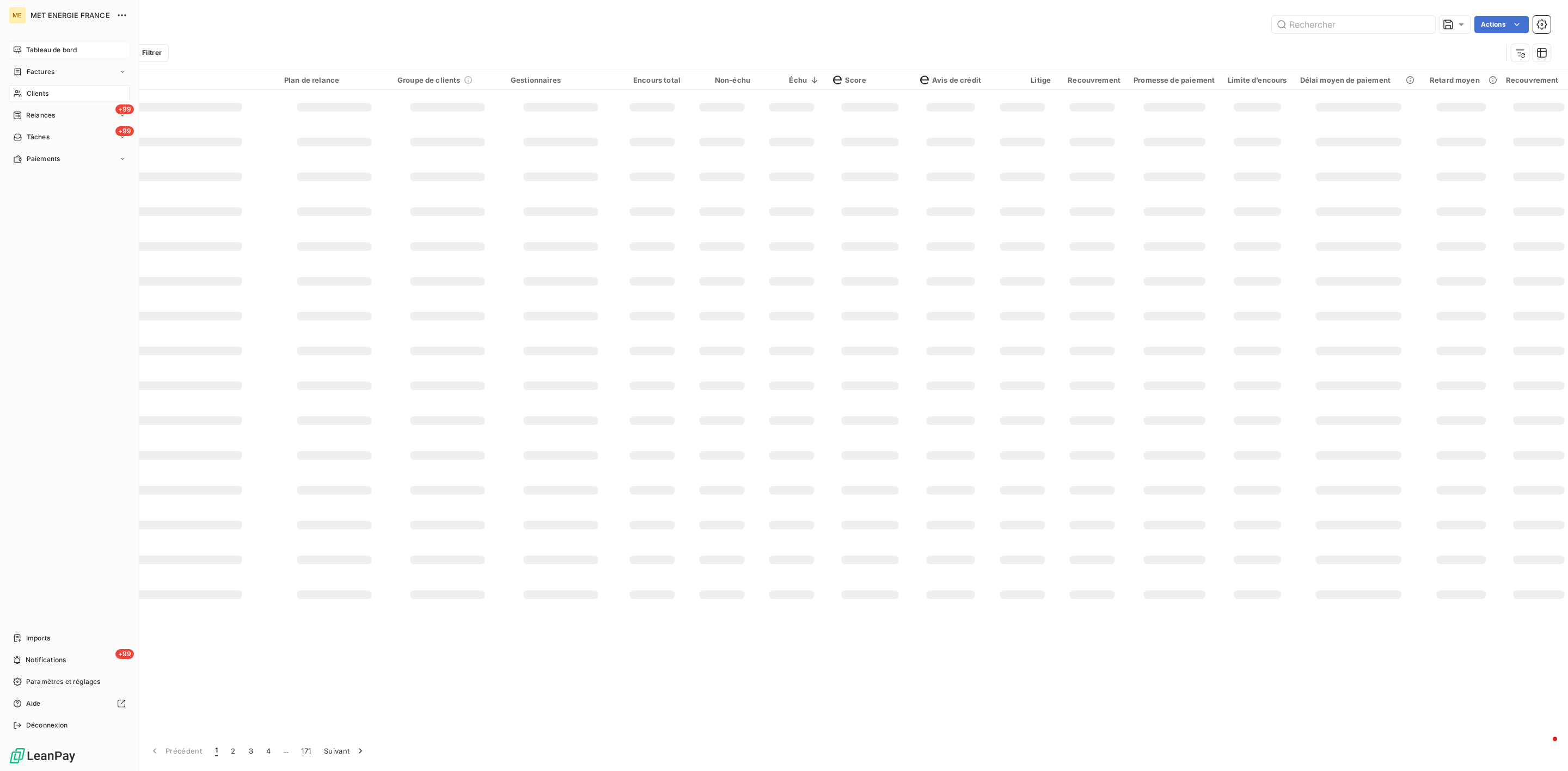
click at [23, 53] on div "Tableau de bord" at bounding box center [69, 50] width 121 height 18
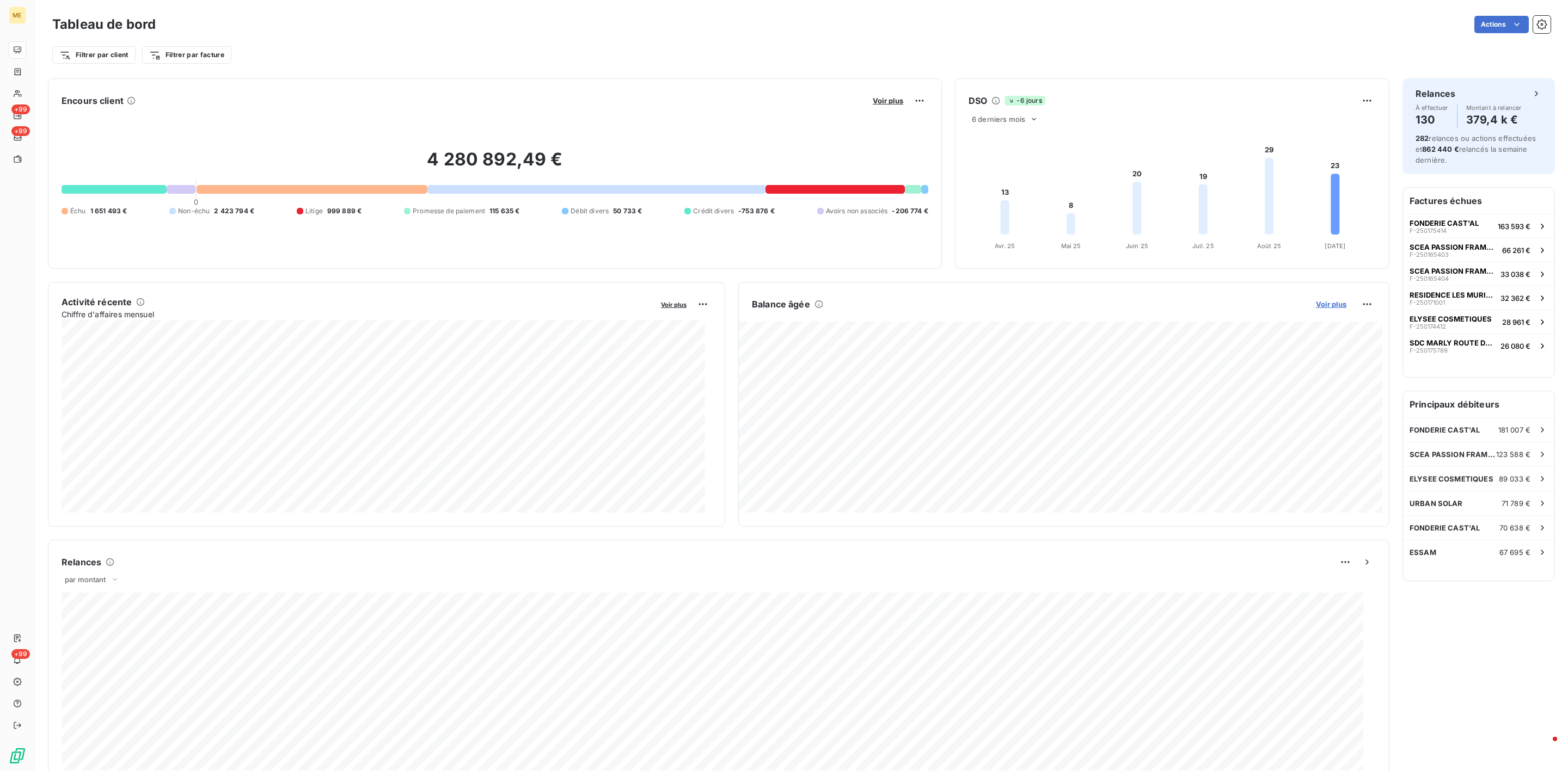
click at [1316, 307] on span "Voir plus" at bounding box center [1331, 304] width 31 height 8
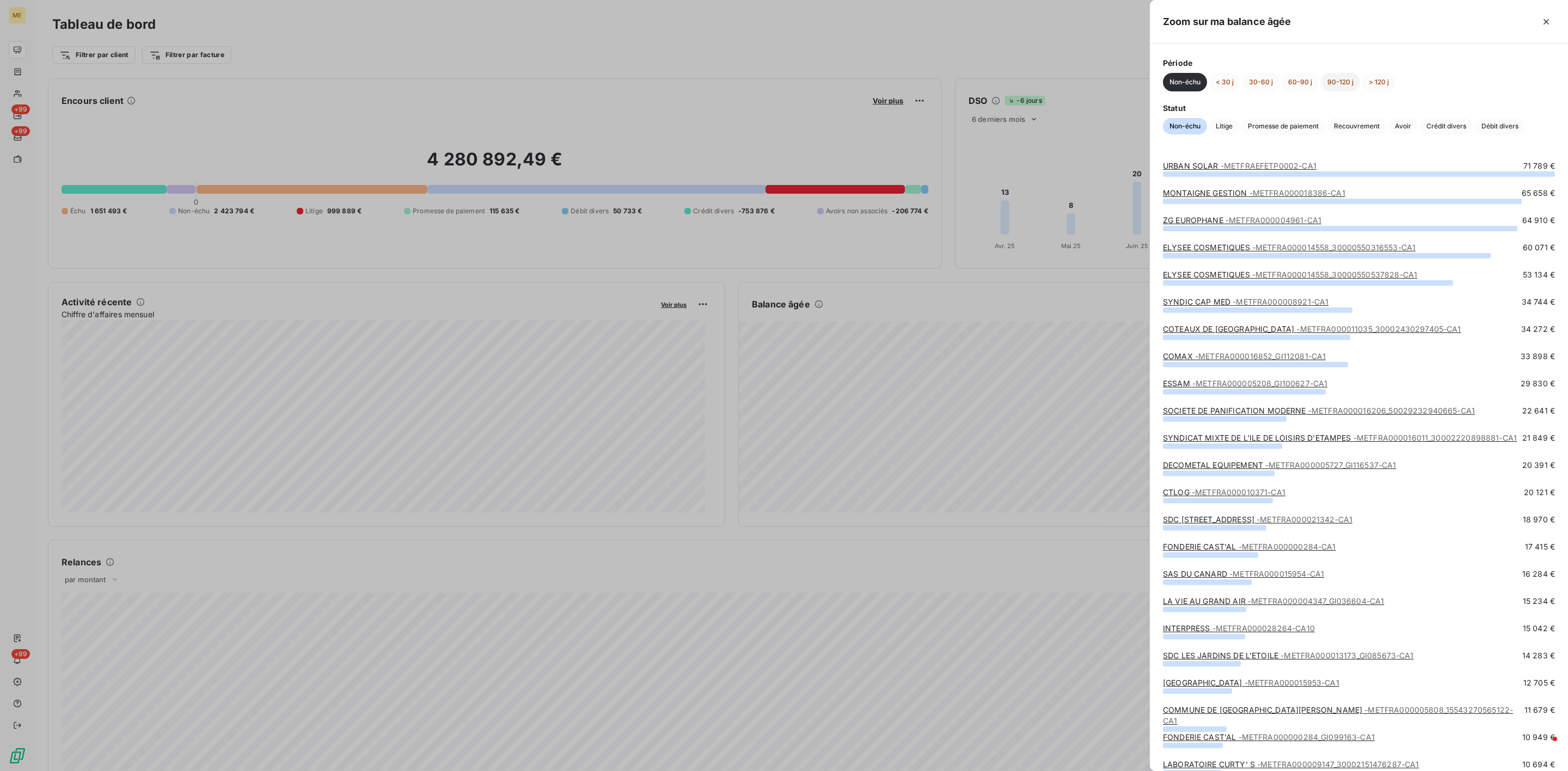
click at [1323, 83] on button "90-120 j" at bounding box center [1340, 82] width 39 height 18
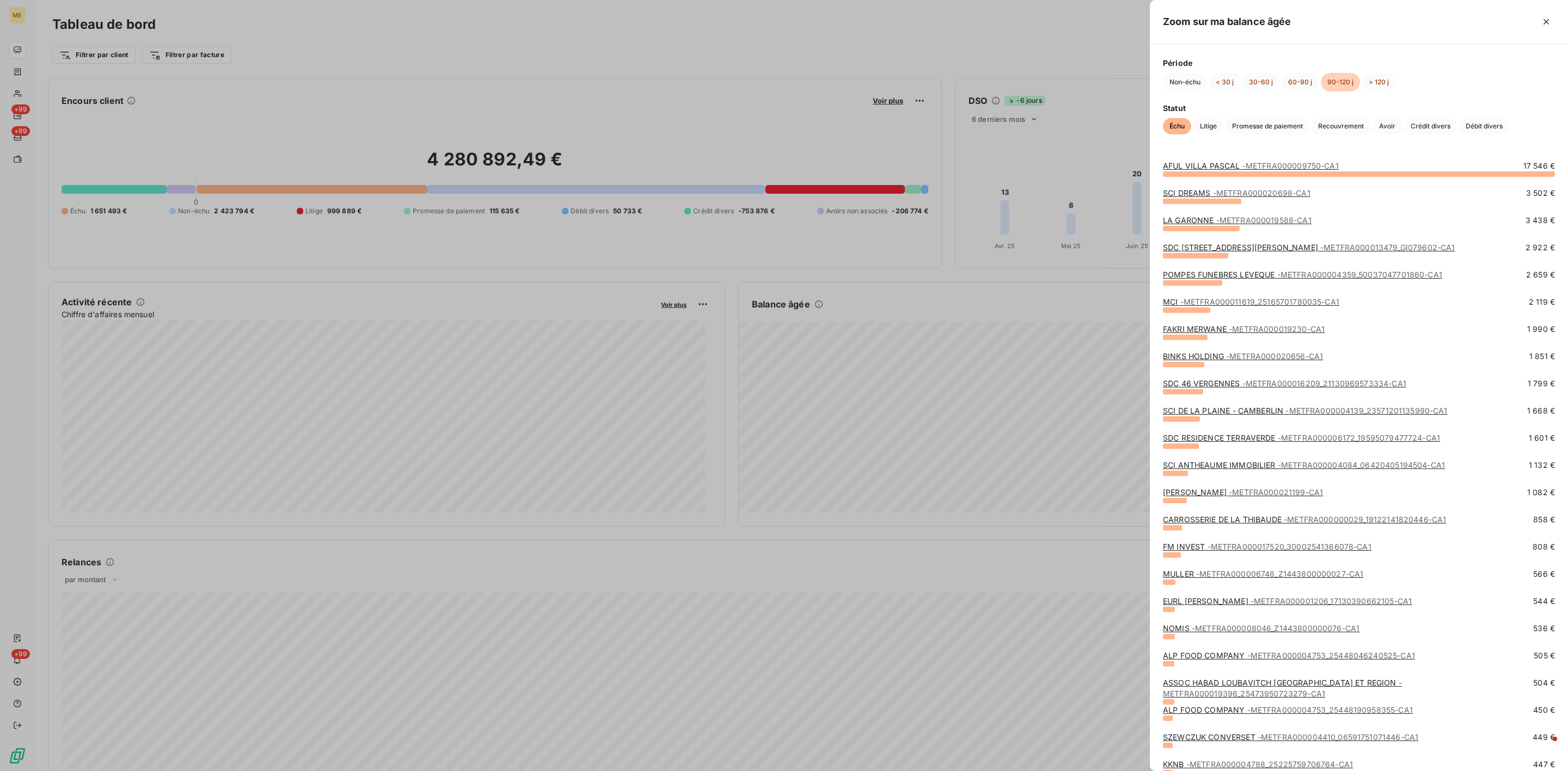
click at [1263, 163] on span "- METFRA000009750-CA1" at bounding box center [1291, 166] width 97 height 9
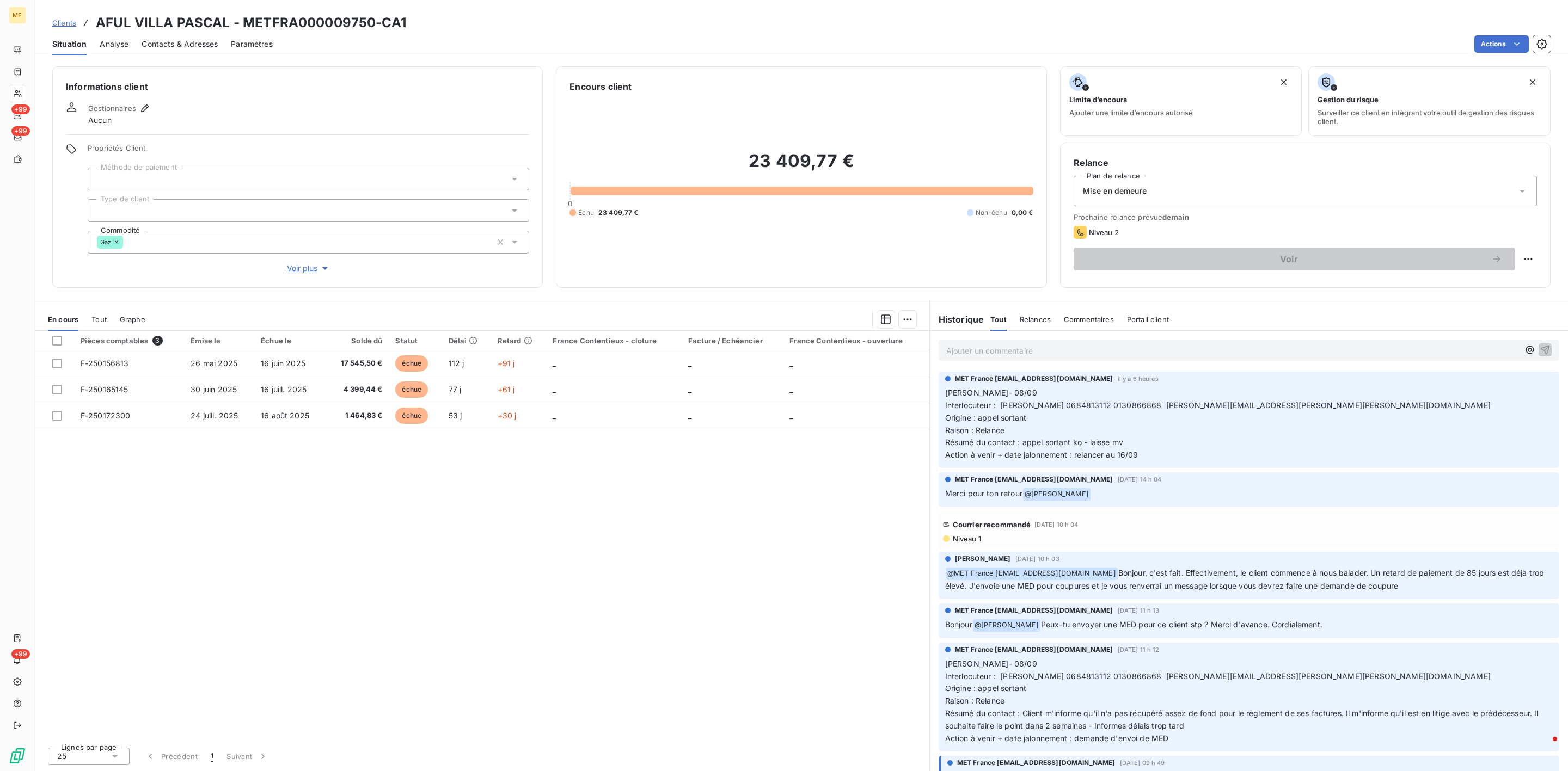
click at [294, 264] on span "Voir plus" at bounding box center [309, 268] width 44 height 11
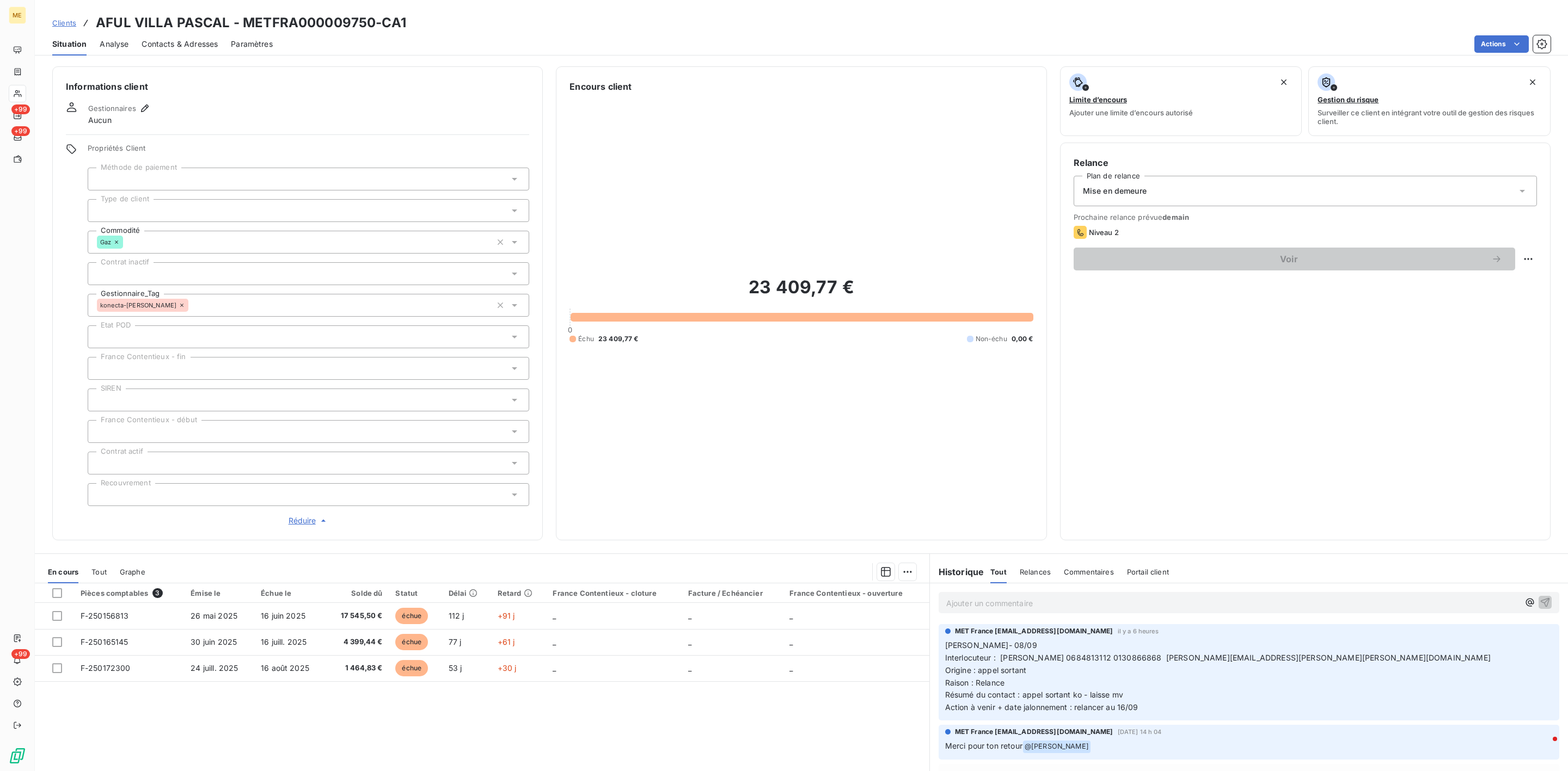
click at [301, 519] on span "Réduire" at bounding box center [309, 521] width 40 height 11
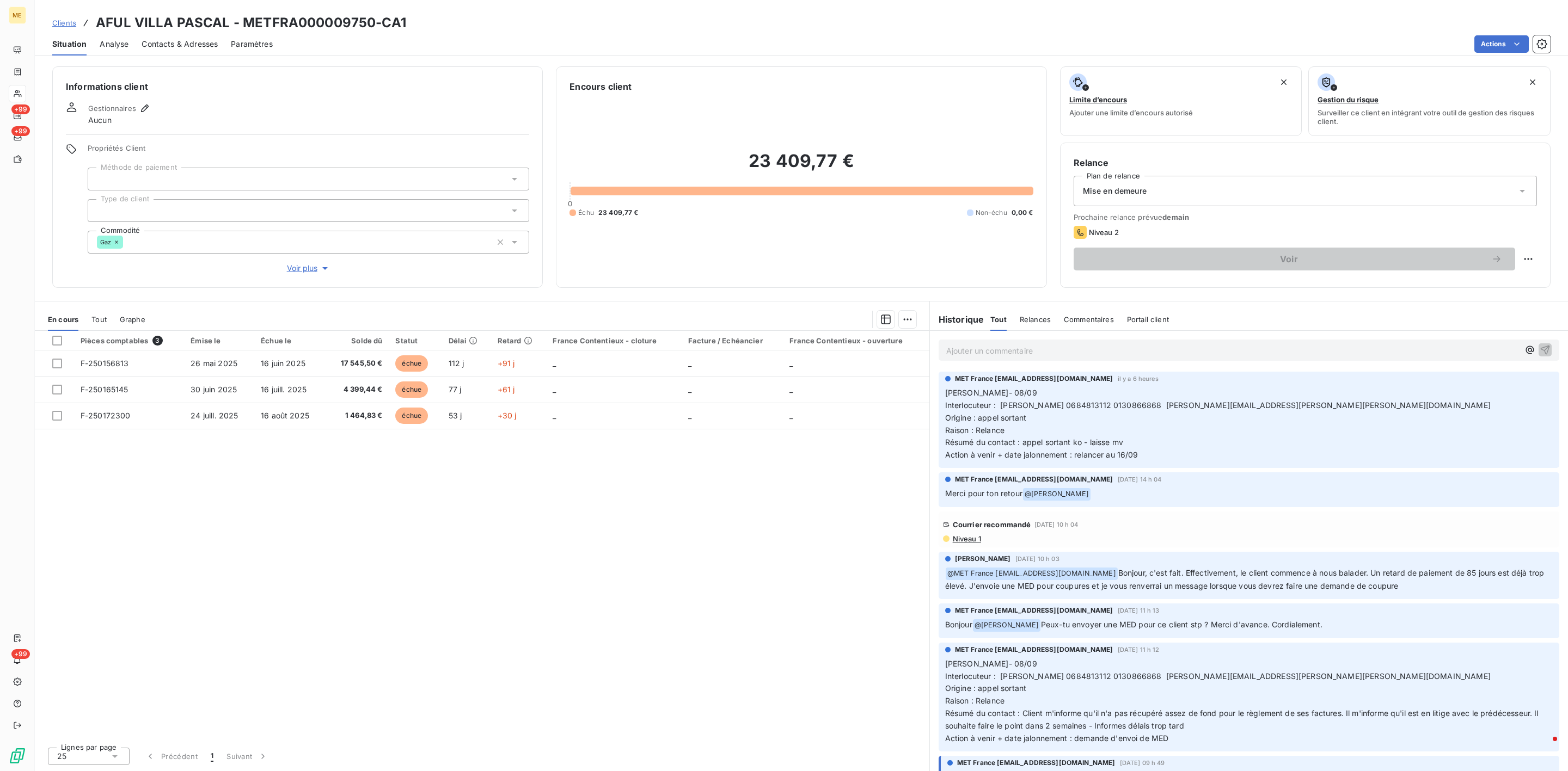
click at [1000, 343] on div "Ajouter un commentaire ﻿" at bounding box center [1233, 350] width 573 height 15
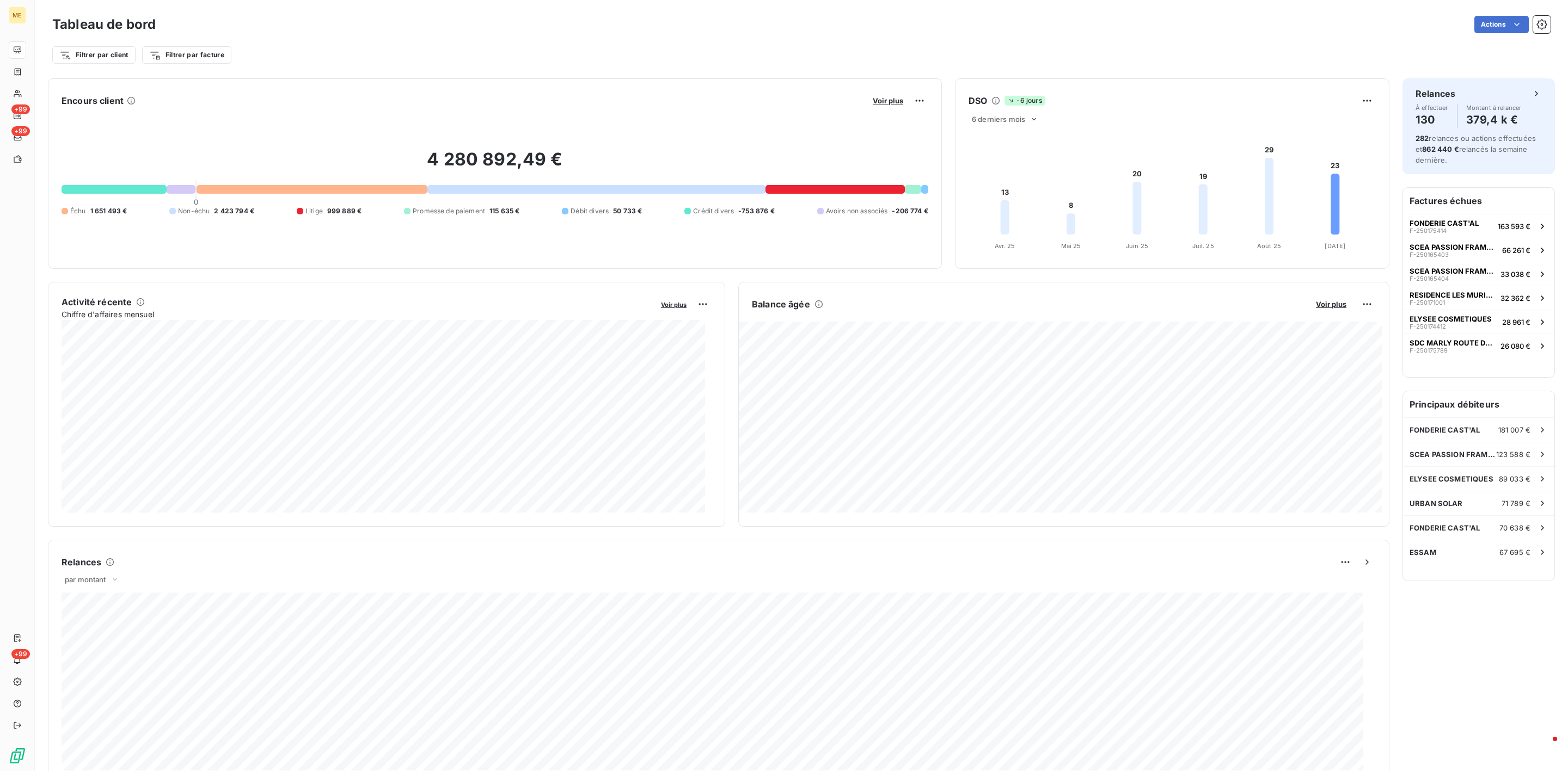
click at [1330, 297] on div "Balance [PERSON_NAME] Voir plus" at bounding box center [1064, 304] width 650 height 18
click at [1329, 301] on span "Voir plus" at bounding box center [1331, 304] width 31 height 8
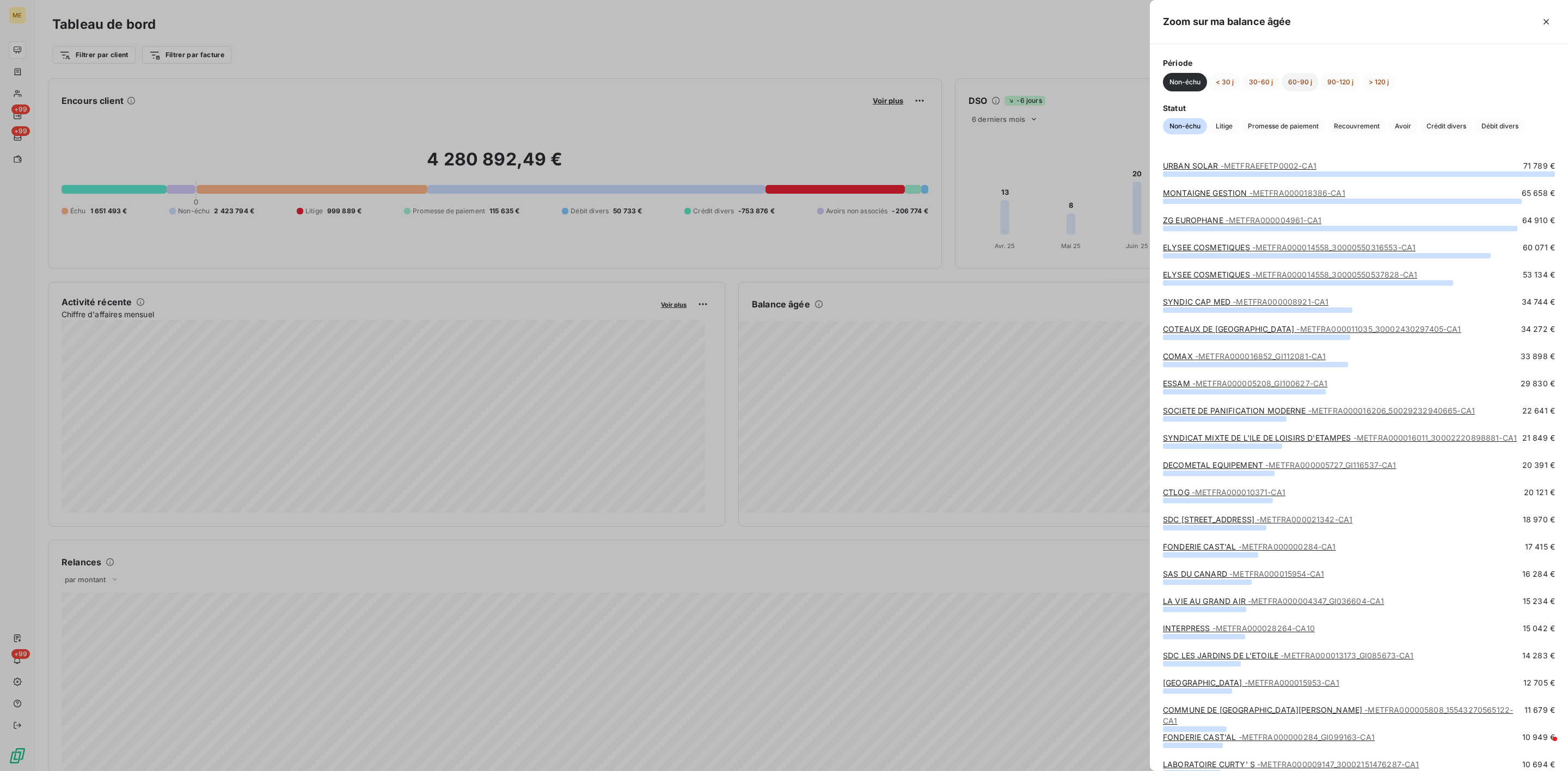
click at [1373, 83] on button "> 120 j" at bounding box center [1379, 82] width 33 height 18
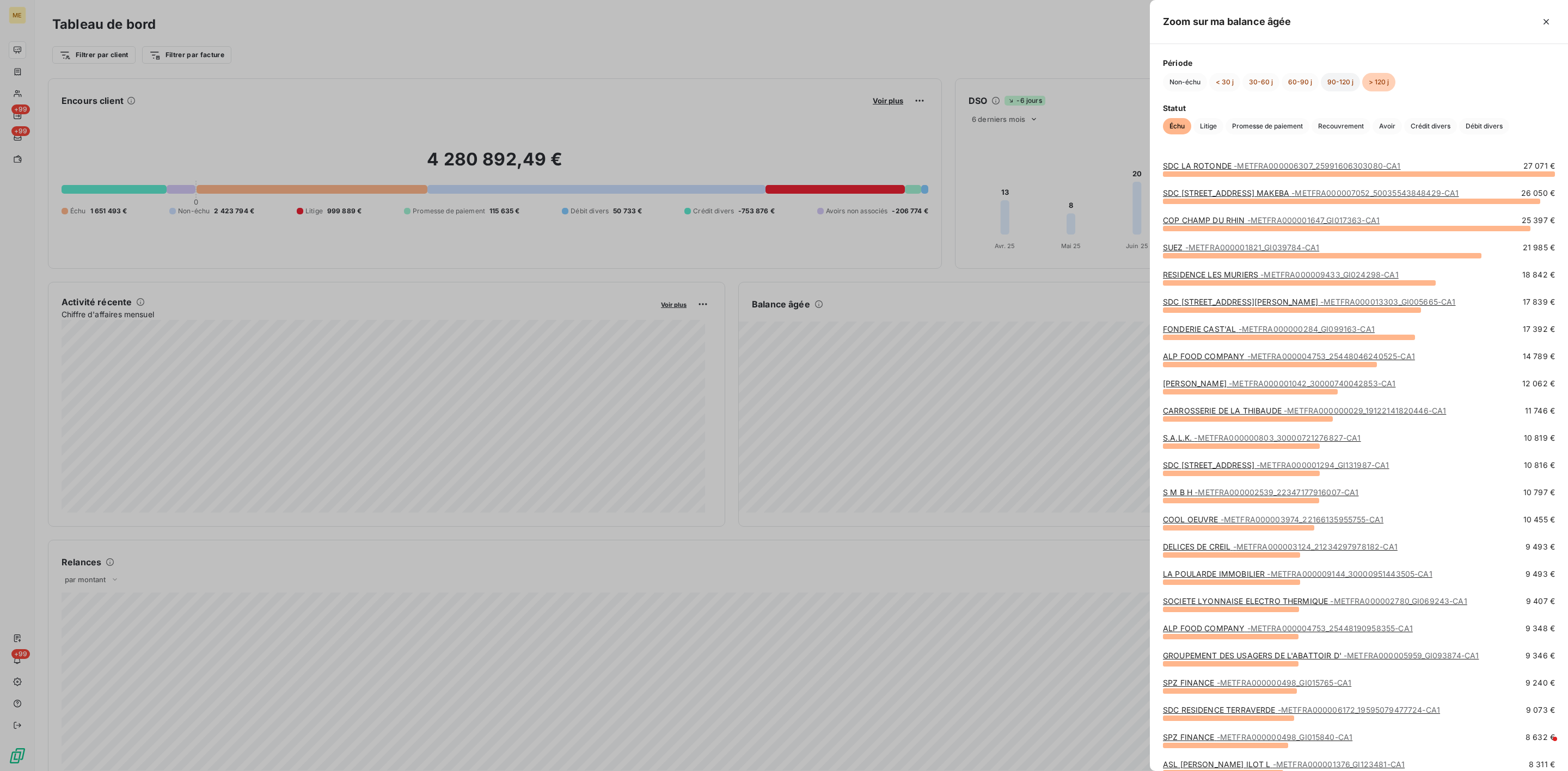
click at [1342, 80] on button "90-120 j" at bounding box center [1340, 82] width 39 height 18
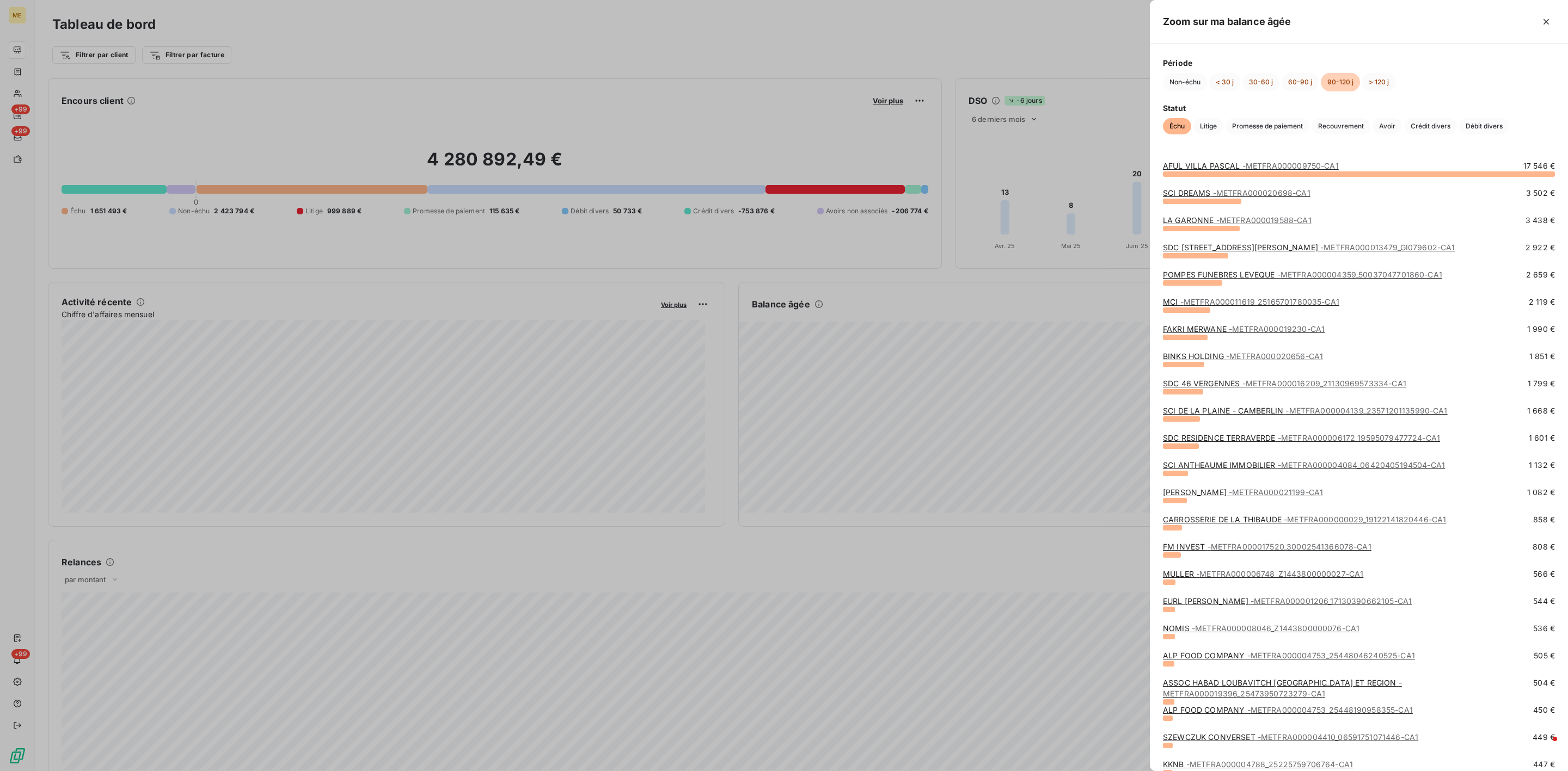
click at [1248, 199] on div "SCI DREAMS - METFRA000020698-CA1 3 502 €" at bounding box center [1359, 196] width 392 height 16
click at [1242, 192] on span "- METFRA000020698-CA1" at bounding box center [1261, 193] width 97 height 9
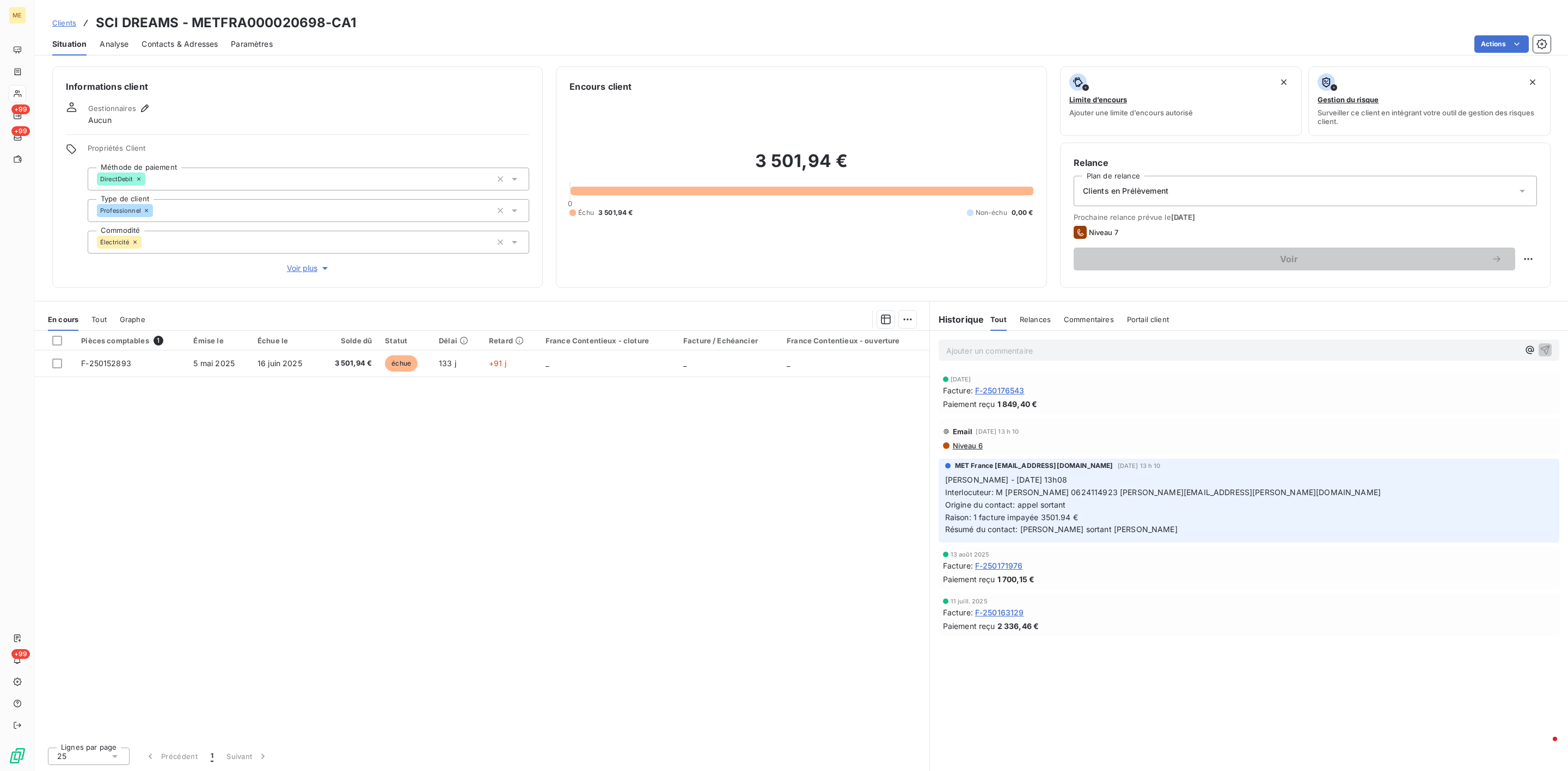
click at [1034, 340] on div "Ajouter un commentaire ﻿" at bounding box center [1249, 350] width 621 height 22
click at [1029, 350] on p "Ajouter un commentaire ﻿" at bounding box center [1233, 350] width 573 height 14
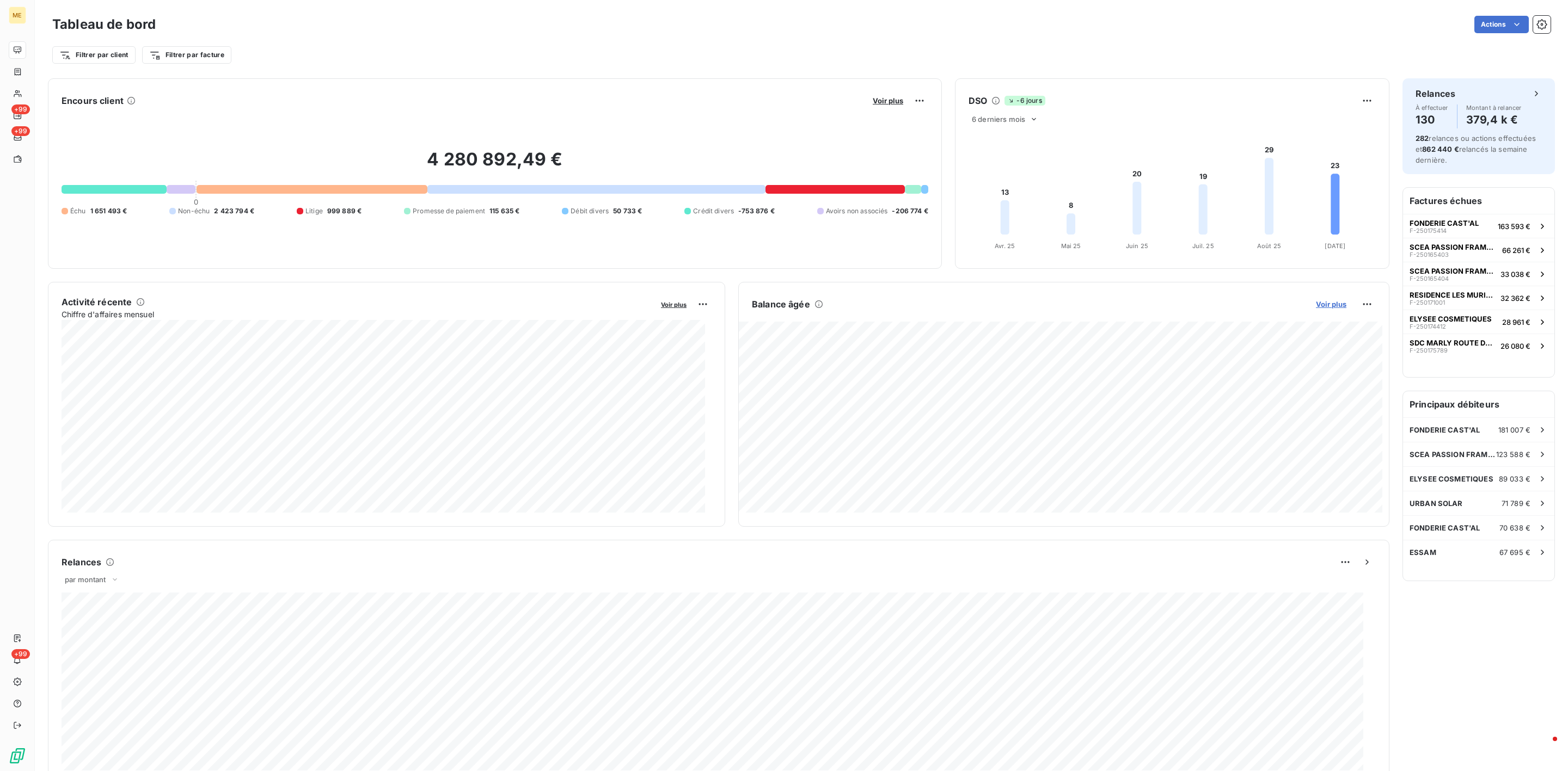
click at [1320, 304] on span "Voir plus" at bounding box center [1331, 304] width 31 height 8
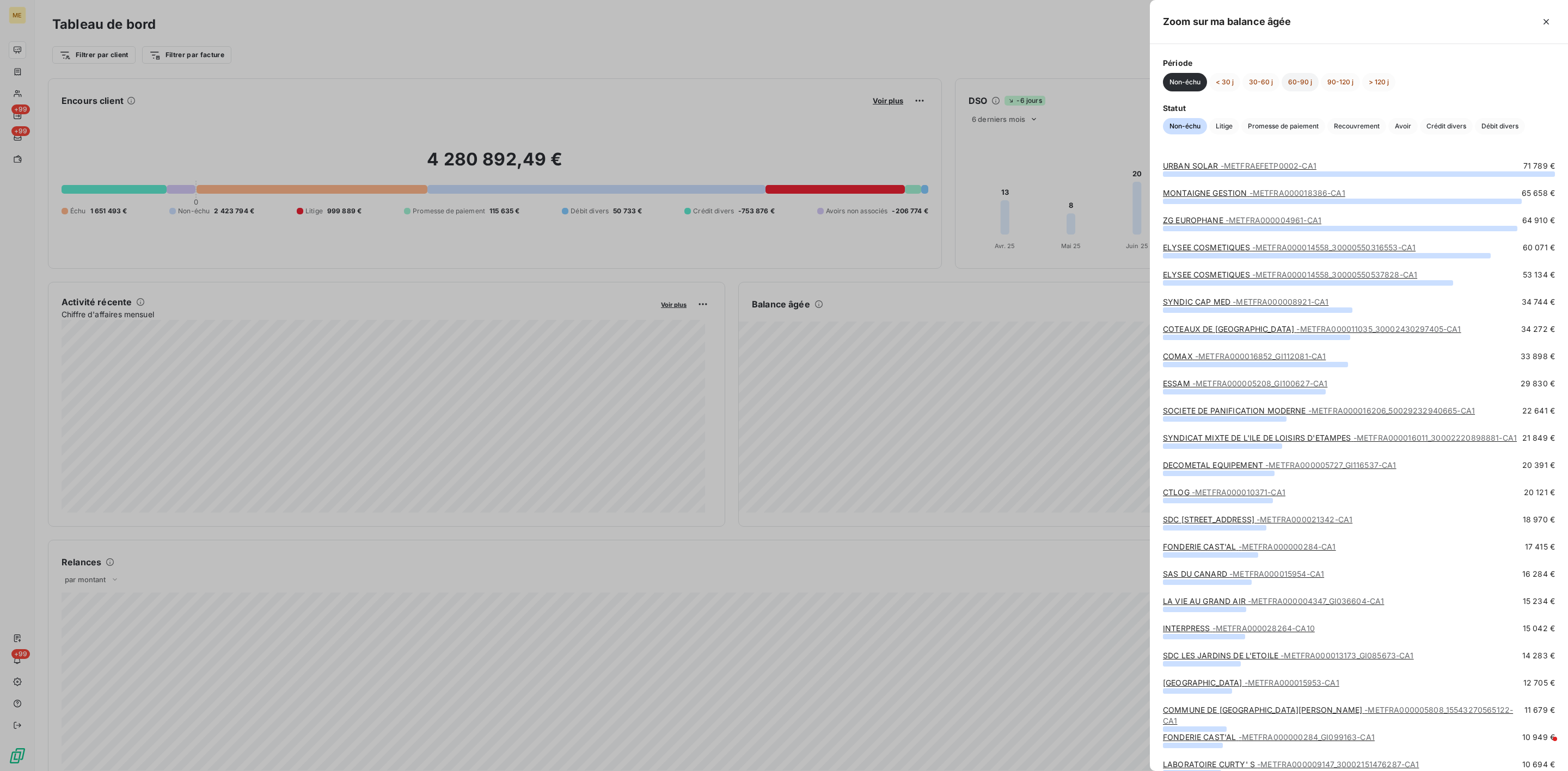
click at [1297, 91] on button "60-90 j" at bounding box center [1300, 82] width 37 height 18
click at [1299, 83] on button "60-90 j" at bounding box center [1300, 82] width 37 height 18
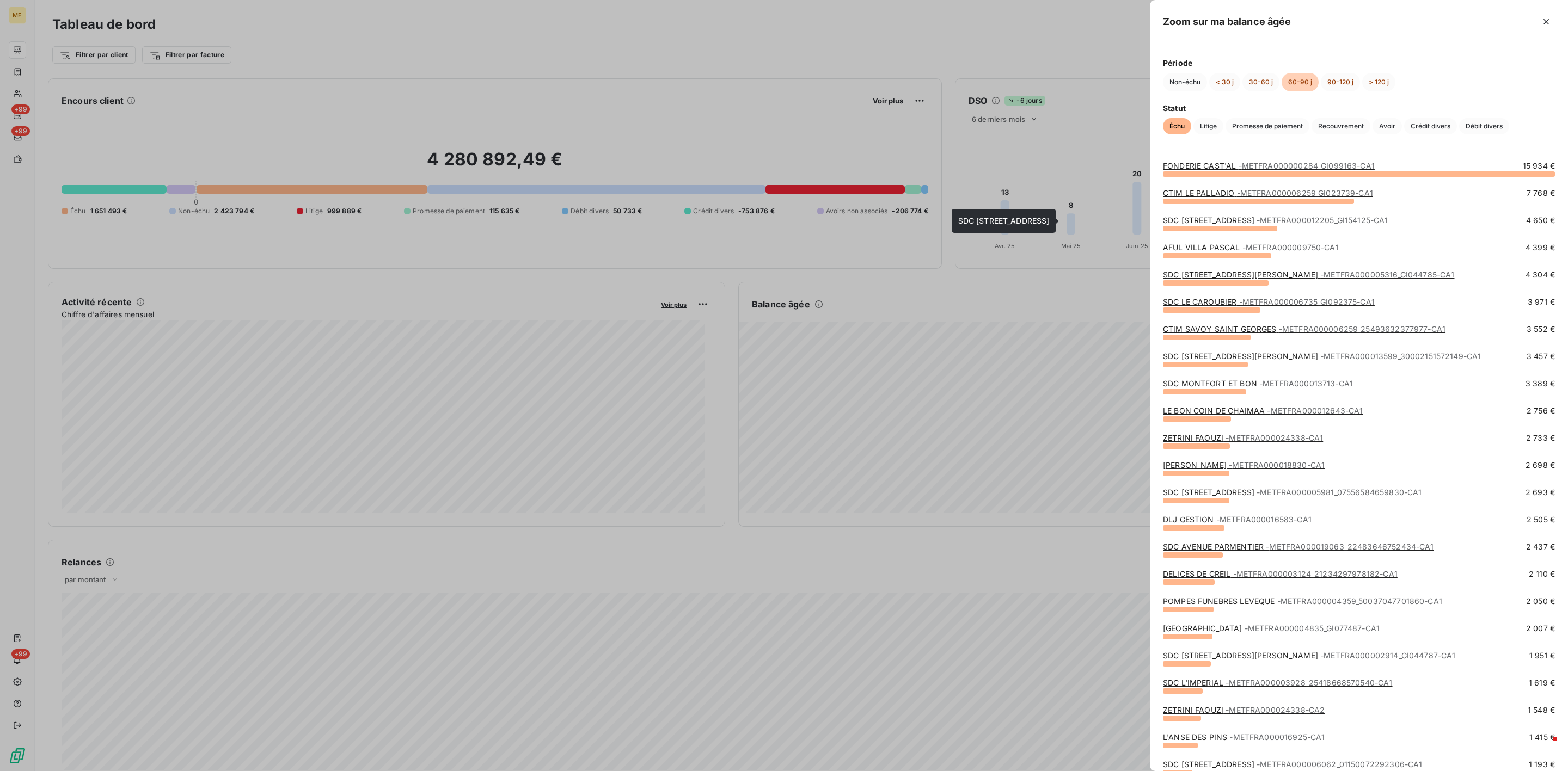
click at [1231, 224] on link "SDC [STREET_ADDRESS] - METFRA000012205_GI154125-CA1" at bounding box center [1275, 220] width 225 height 9
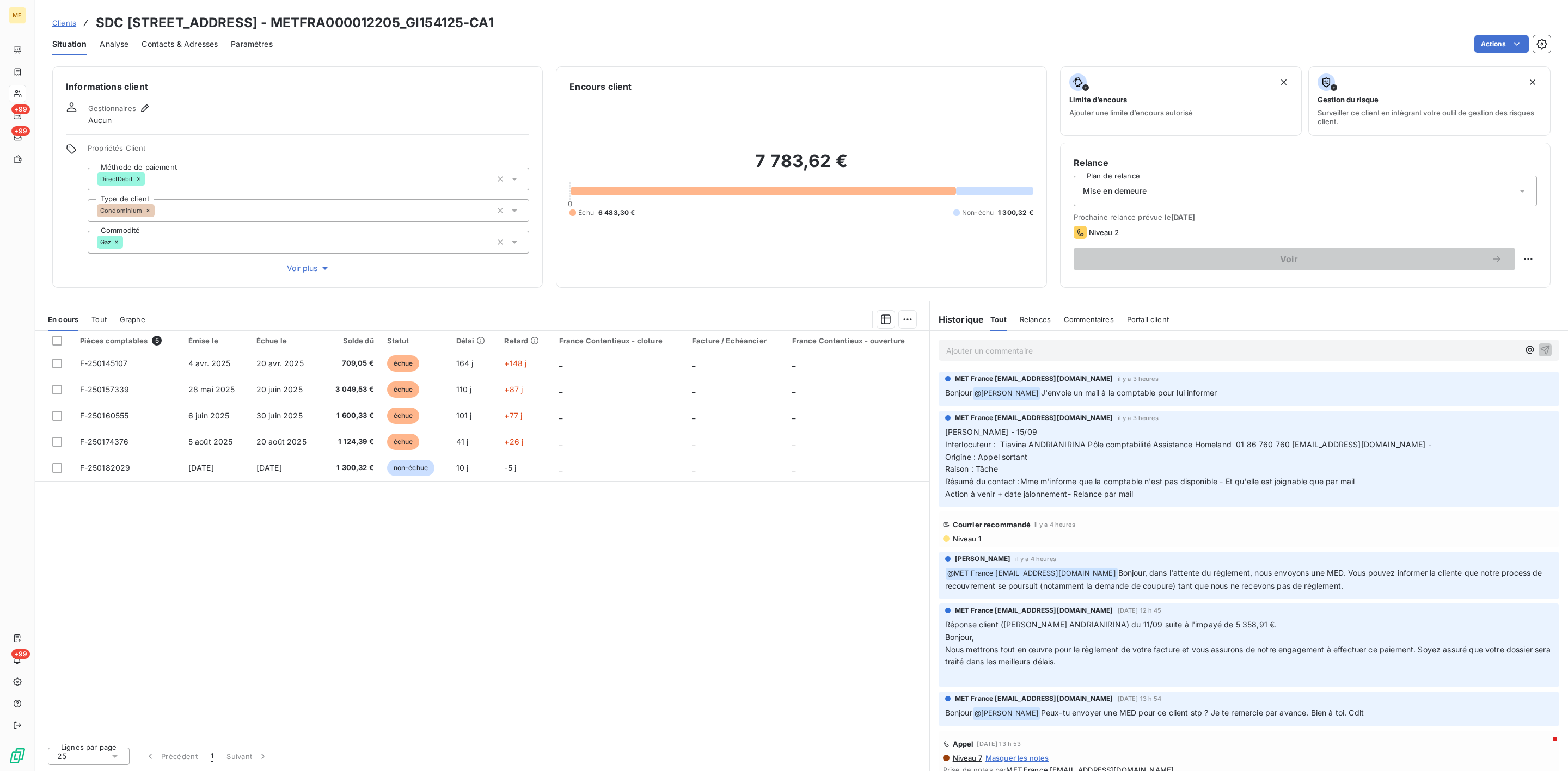
click at [1062, 340] on div "Ajouter un commentaire ﻿" at bounding box center [1249, 350] width 621 height 22
click at [1062, 350] on p "Ajouter un commentaire ﻿" at bounding box center [1233, 350] width 573 height 14
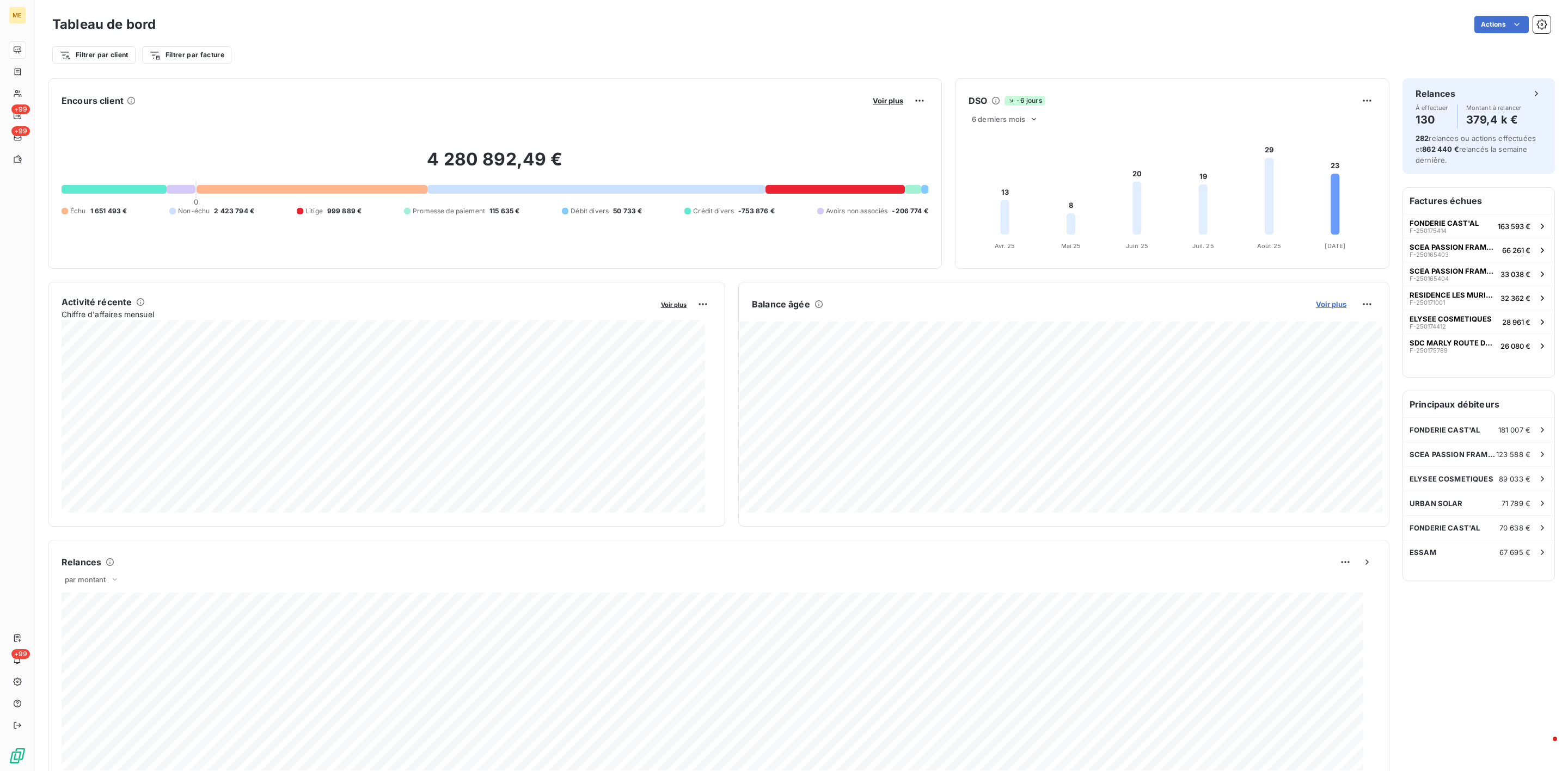
click at [1316, 302] on span "Voir plus" at bounding box center [1331, 304] width 31 height 8
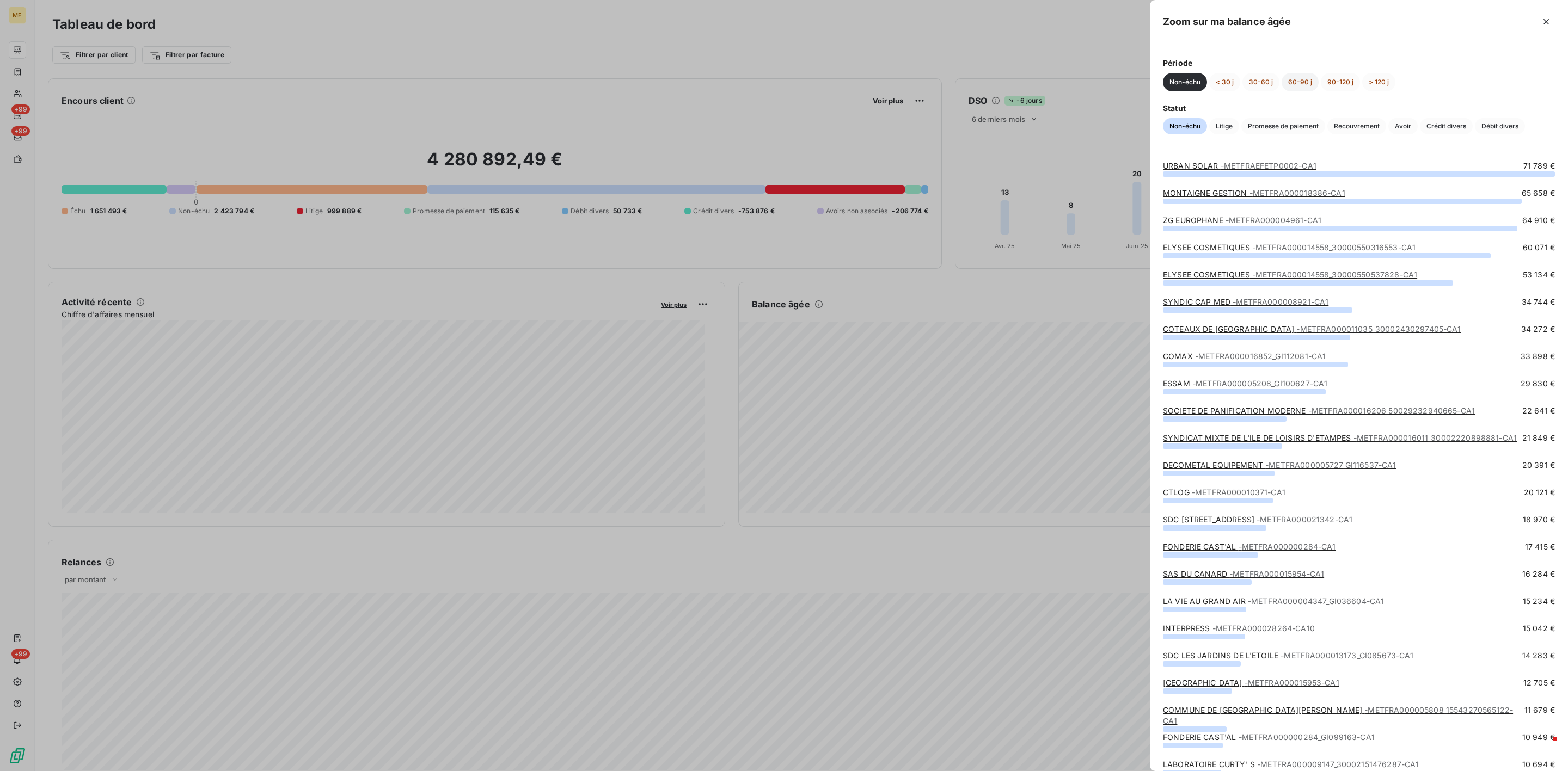
click at [1292, 87] on button "60-90 j" at bounding box center [1300, 82] width 37 height 18
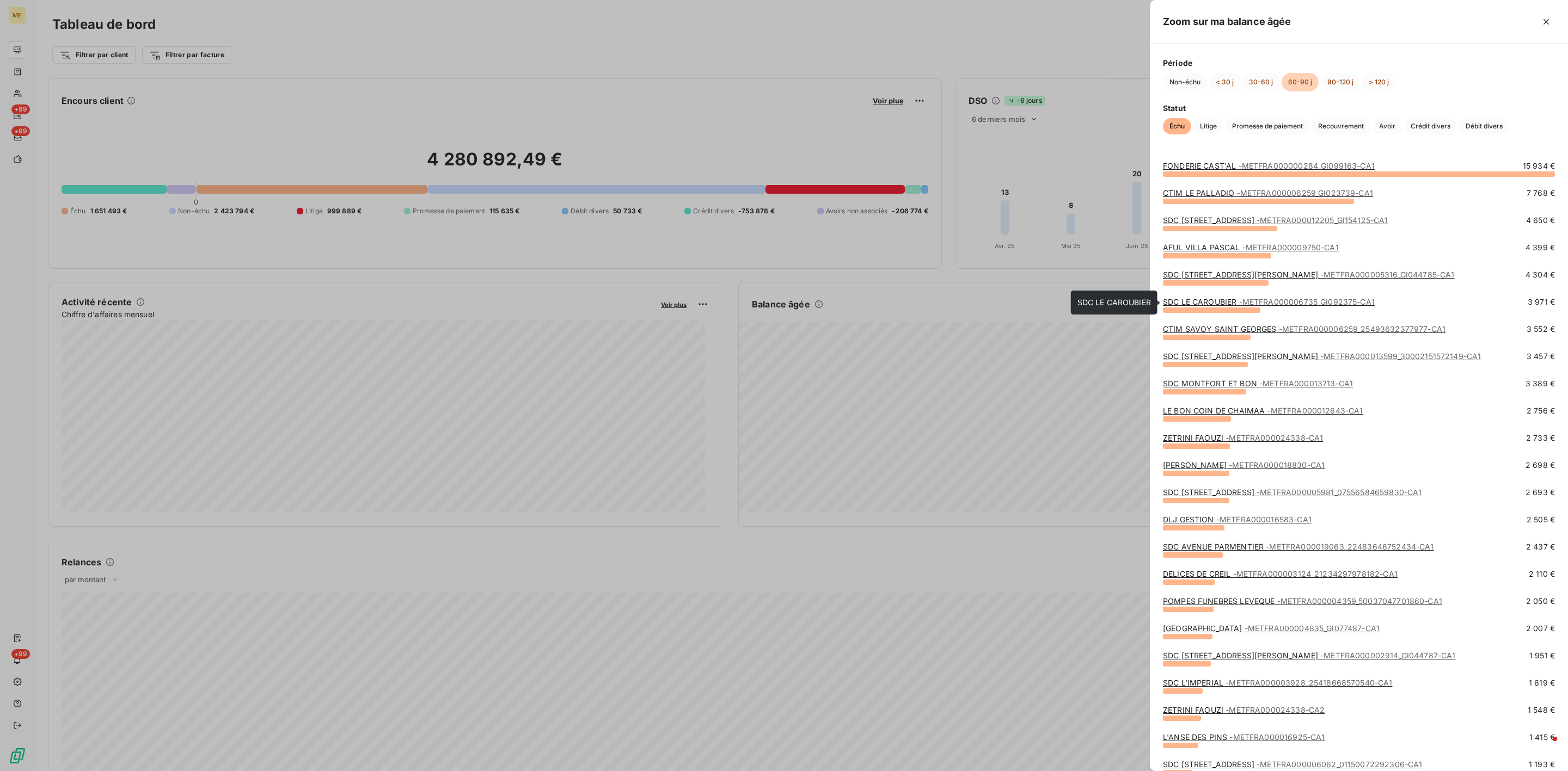
click at [1265, 301] on span "- METFRA000006735_GI092375-CA1" at bounding box center [1307, 302] width 136 height 9
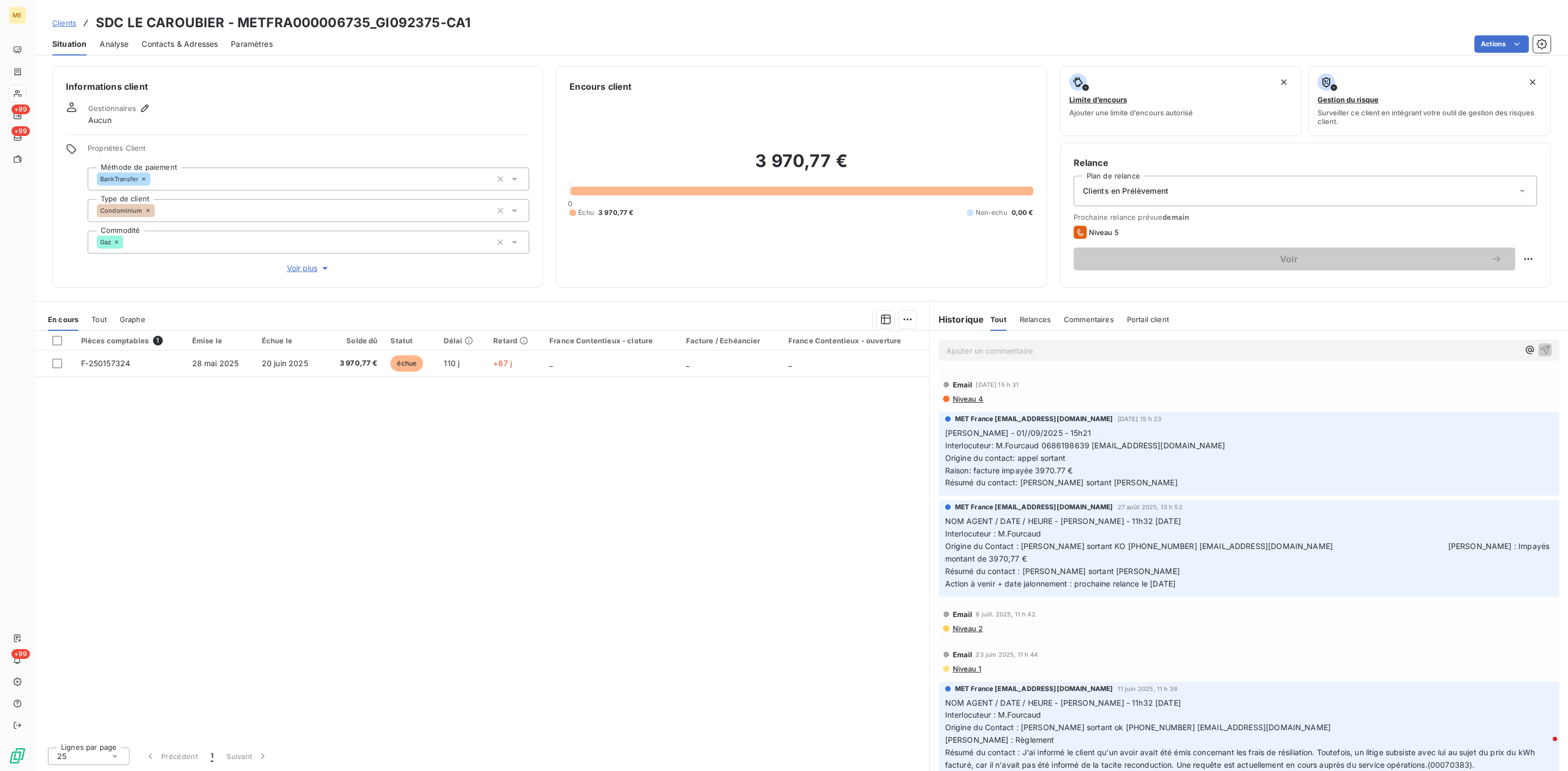
click at [1073, 353] on p "Ajouter un commentaire ﻿" at bounding box center [1233, 350] width 573 height 14
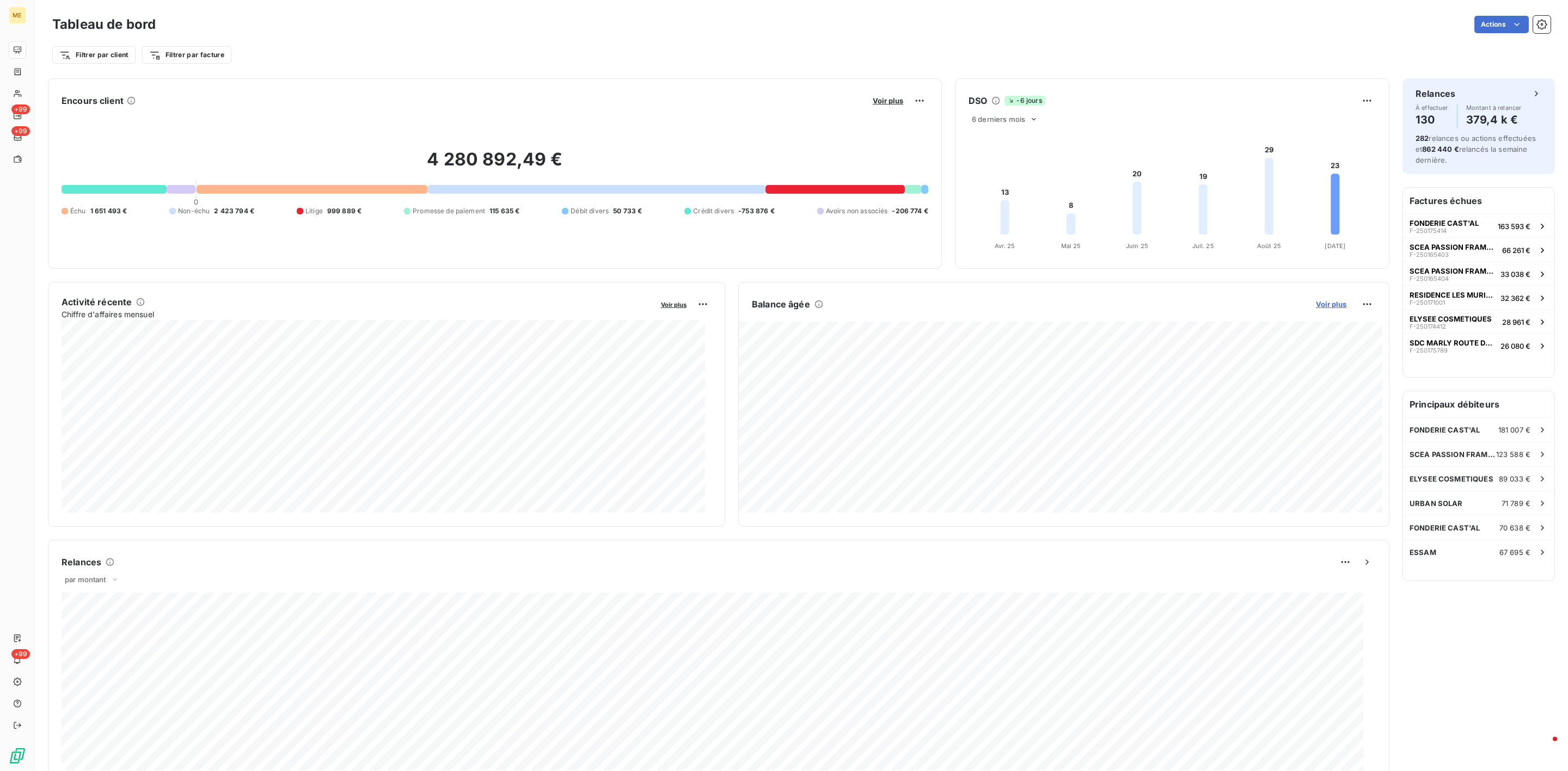
click at [1316, 304] on span "Voir plus" at bounding box center [1331, 304] width 31 height 8
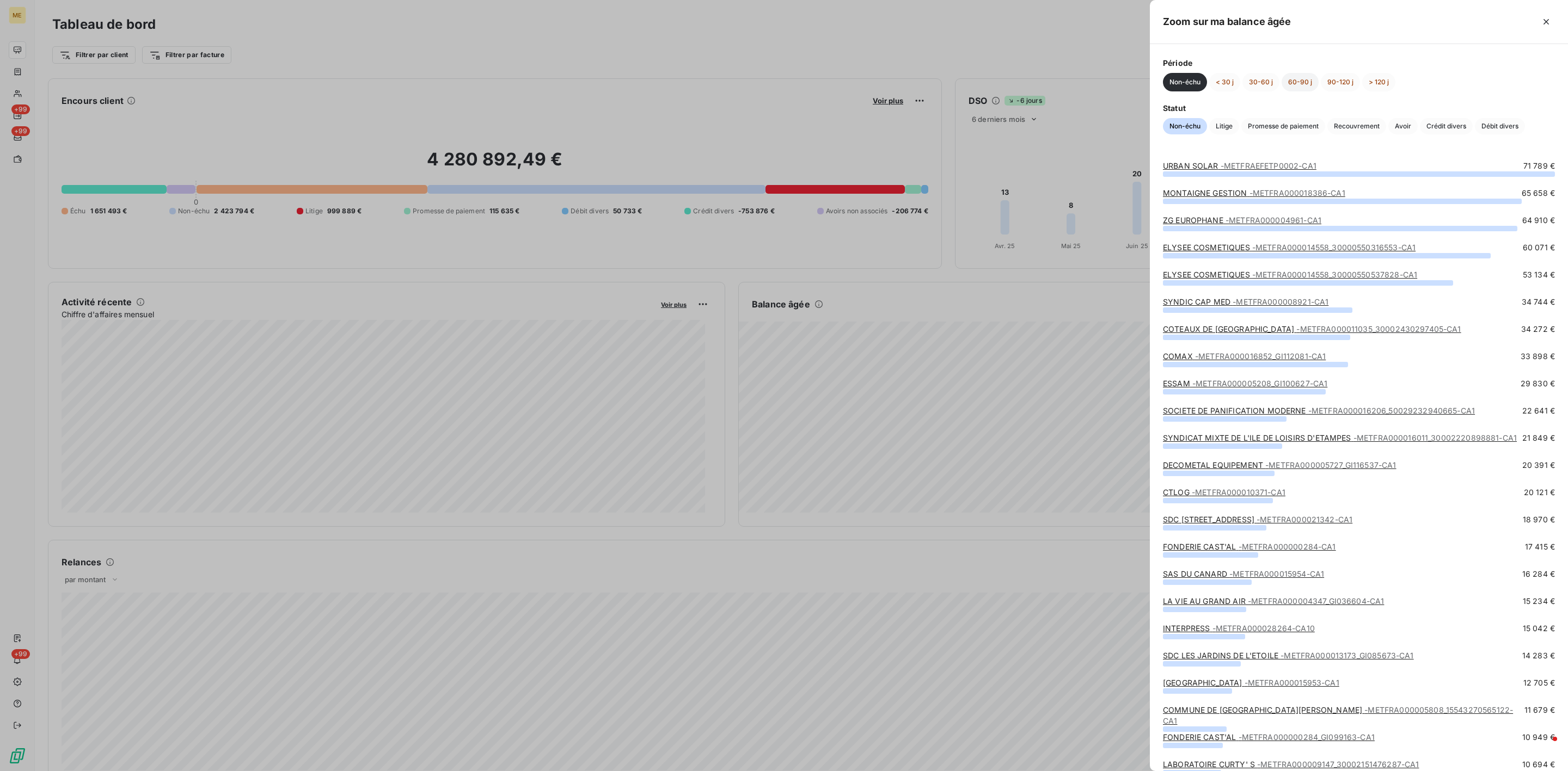
click at [1309, 77] on button "60-90 j" at bounding box center [1300, 82] width 37 height 18
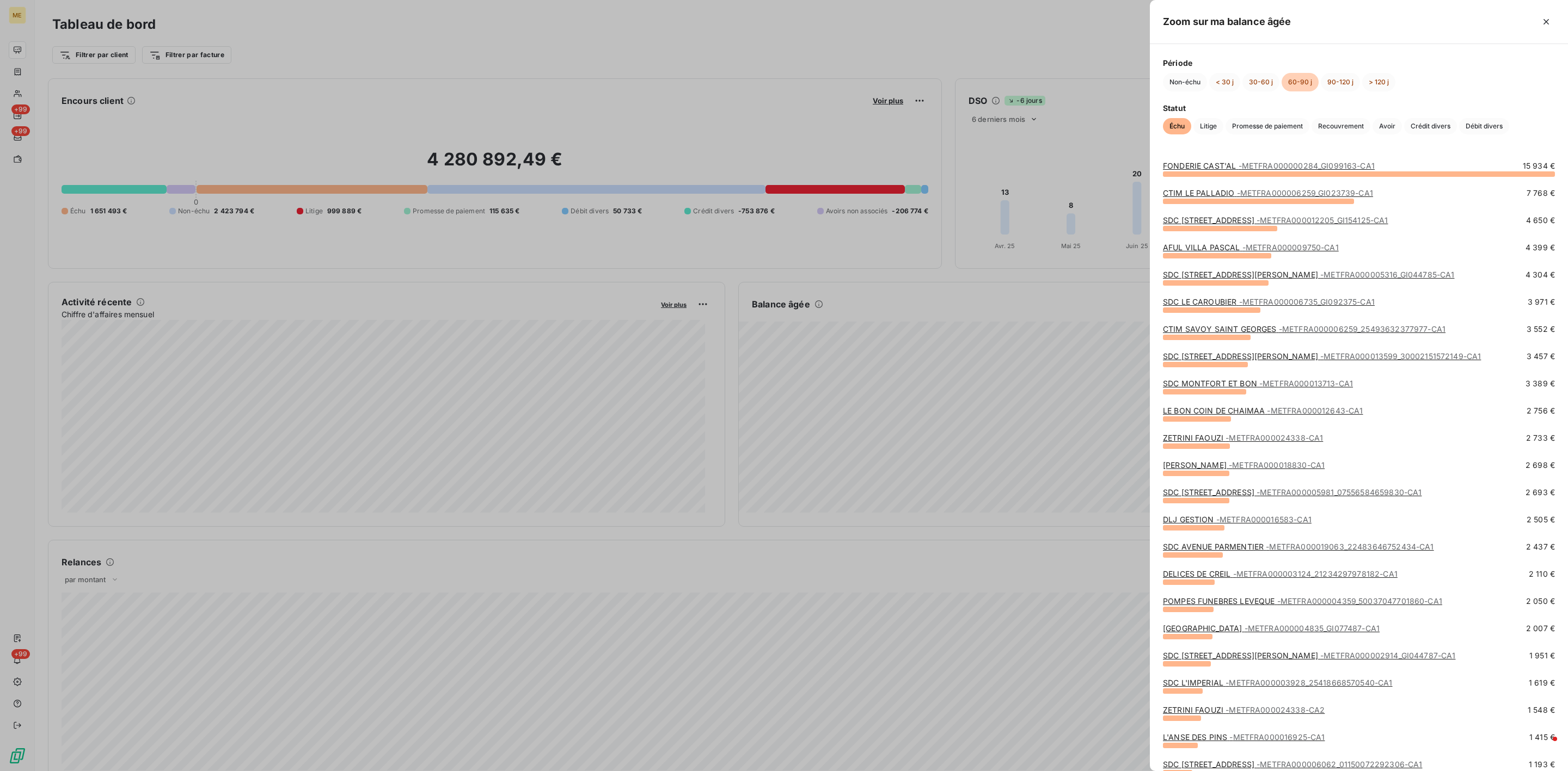
click at [1270, 279] on link "SDC [STREET_ADDRESS][PERSON_NAME] - METFRA000005316_GI044785-CA1" at bounding box center [1308, 275] width 291 height 9
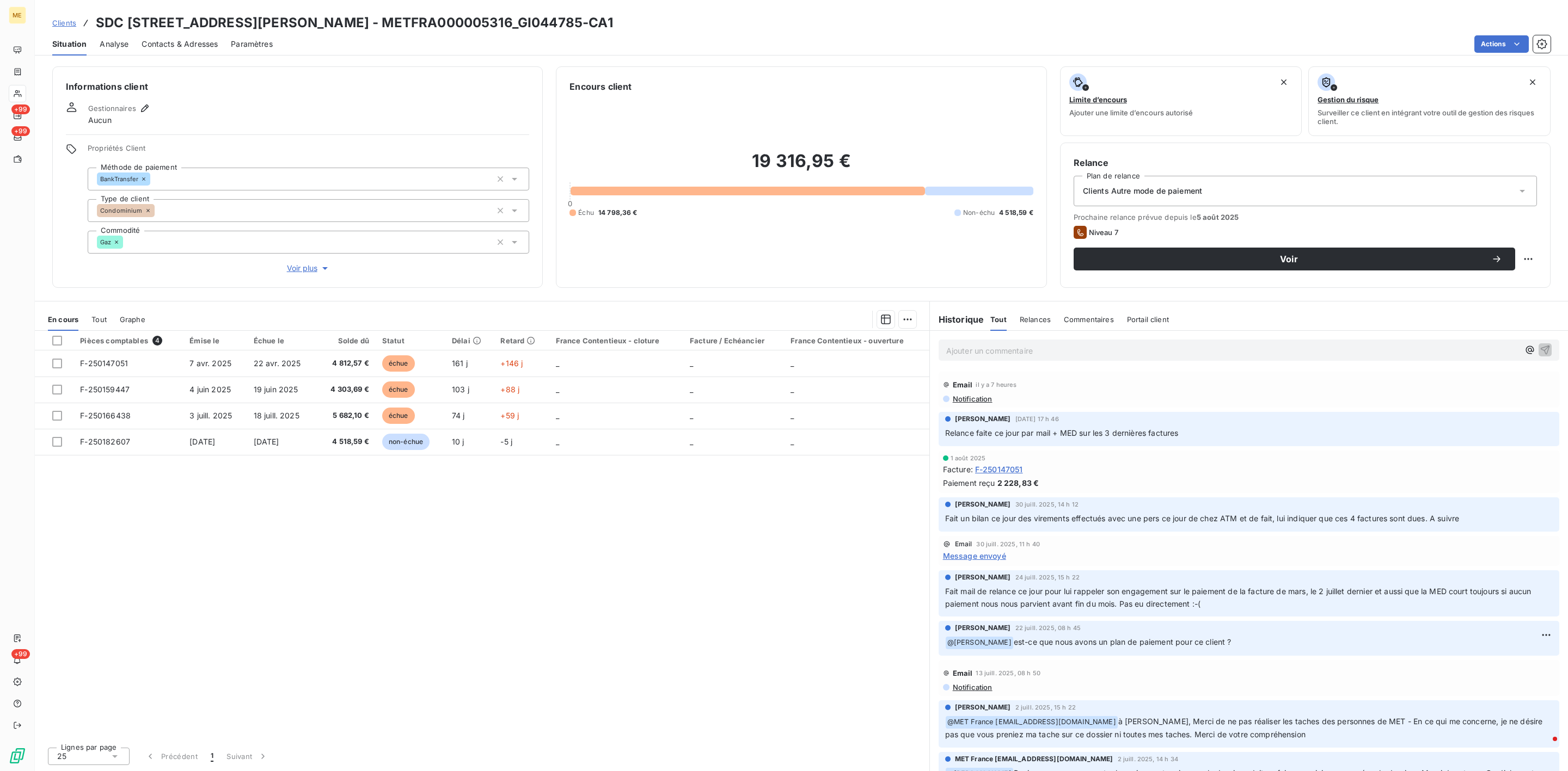
click at [303, 265] on span "Voir plus" at bounding box center [309, 268] width 44 height 11
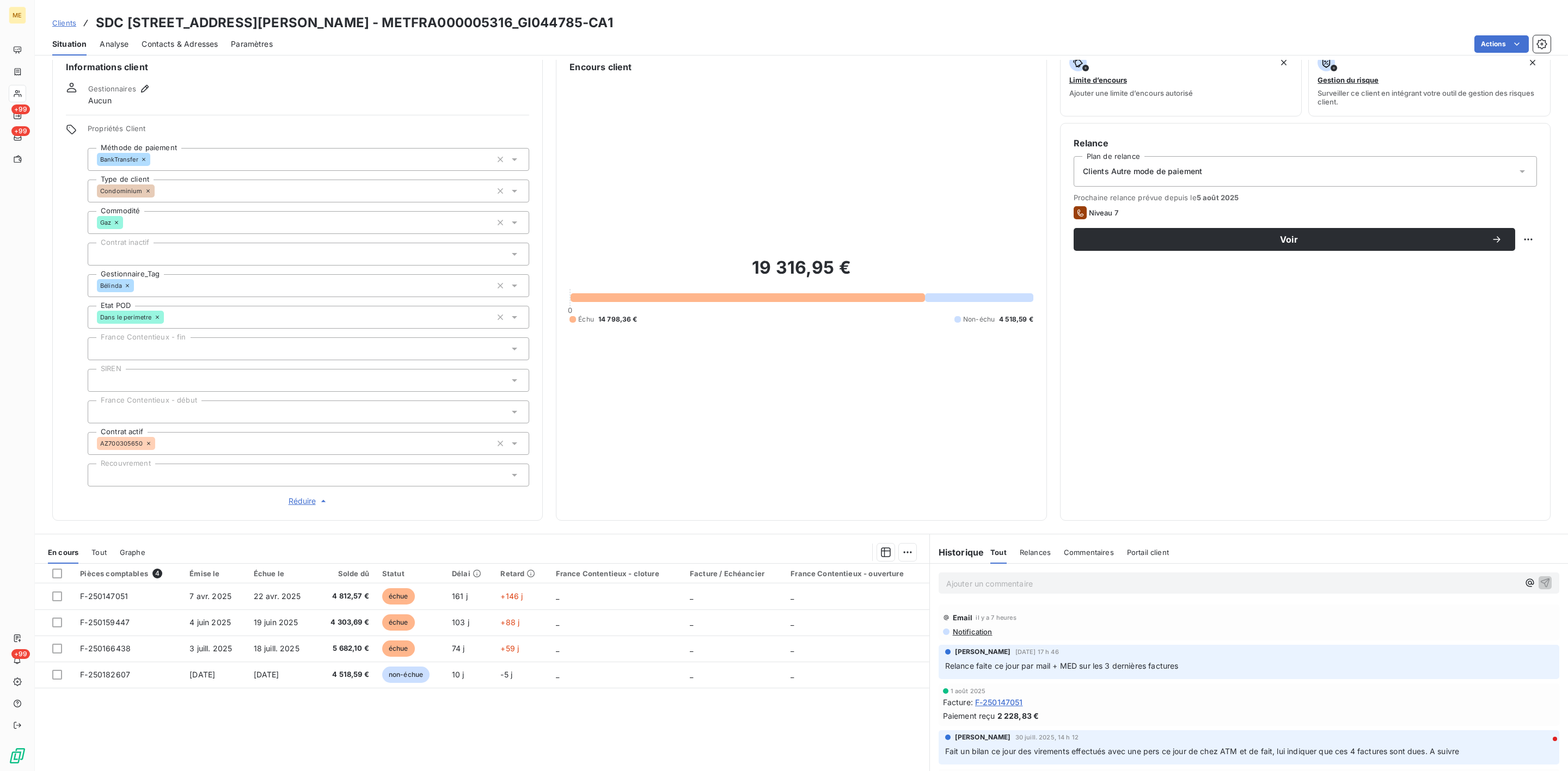
scroll to position [54, 0]
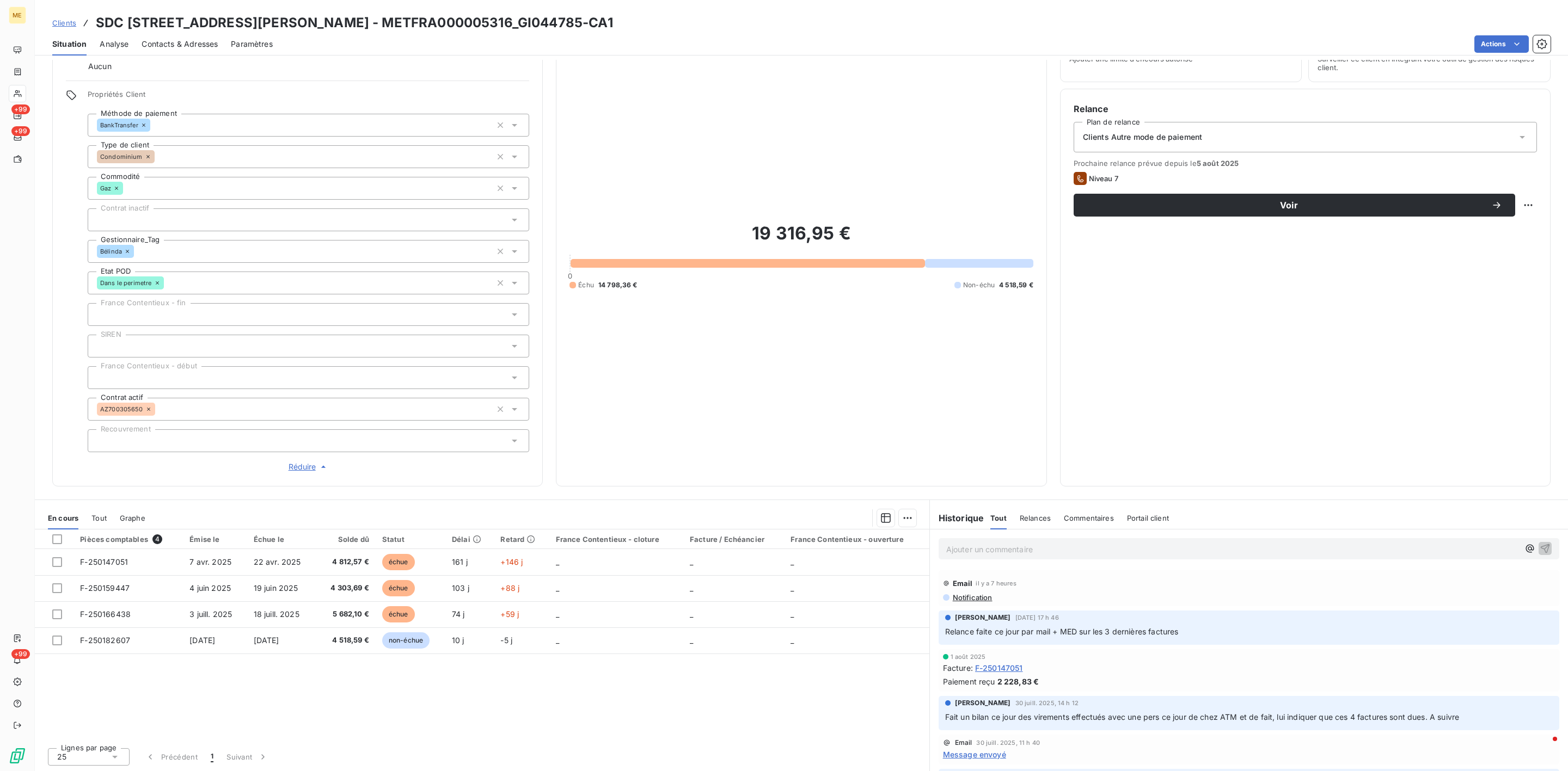
click at [1060, 545] on p "Ajouter un commentaire ﻿" at bounding box center [1233, 549] width 573 height 14
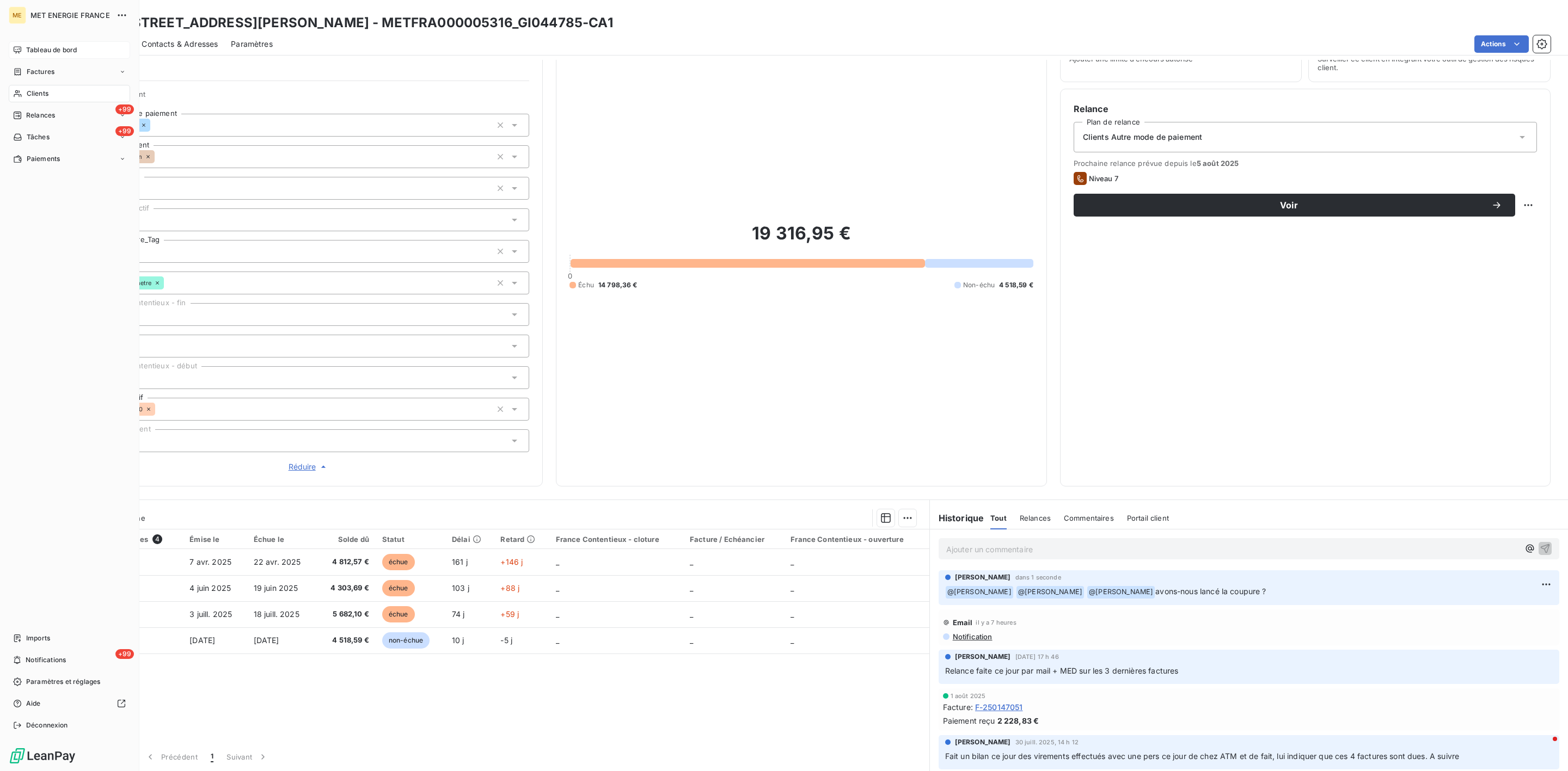
click at [22, 46] on div "Tableau de bord" at bounding box center [69, 50] width 121 height 18
